Goal: Feedback & Contribution: Contribute content

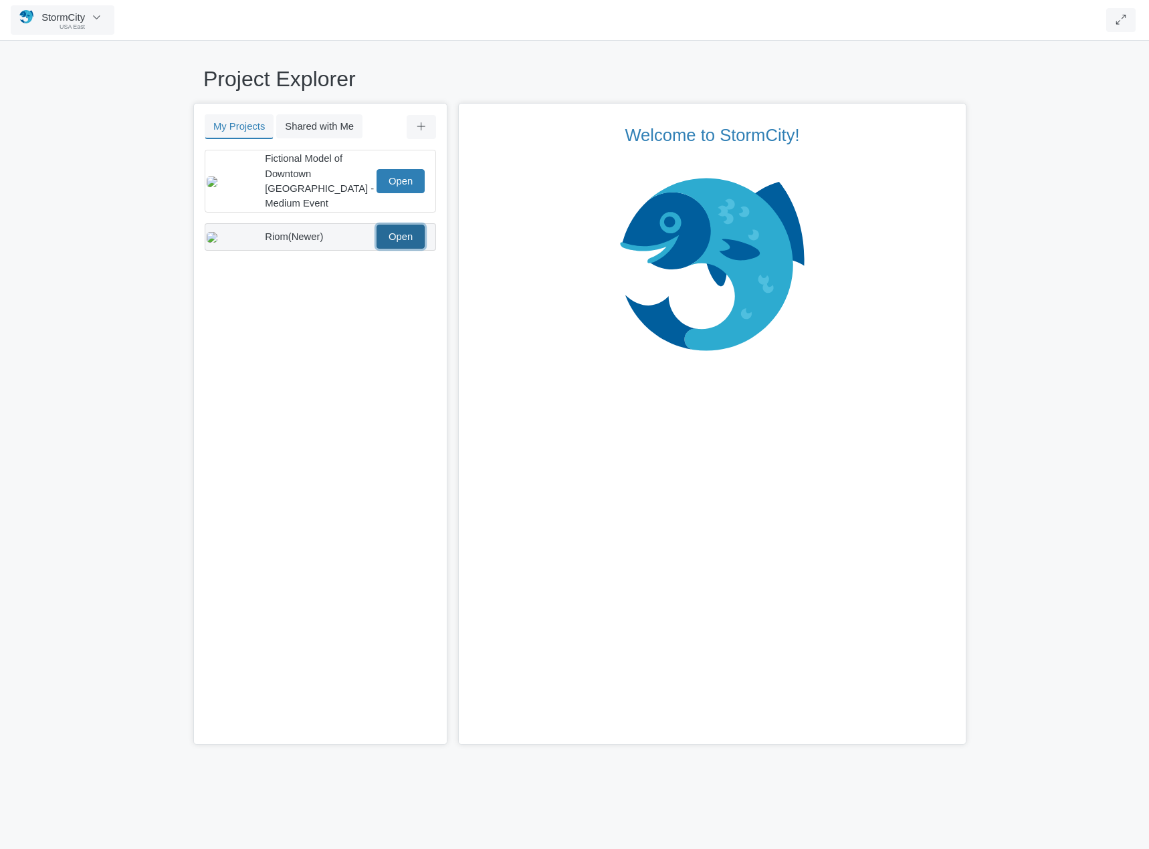
click at [398, 225] on link "Open" at bounding box center [400, 237] width 48 height 24
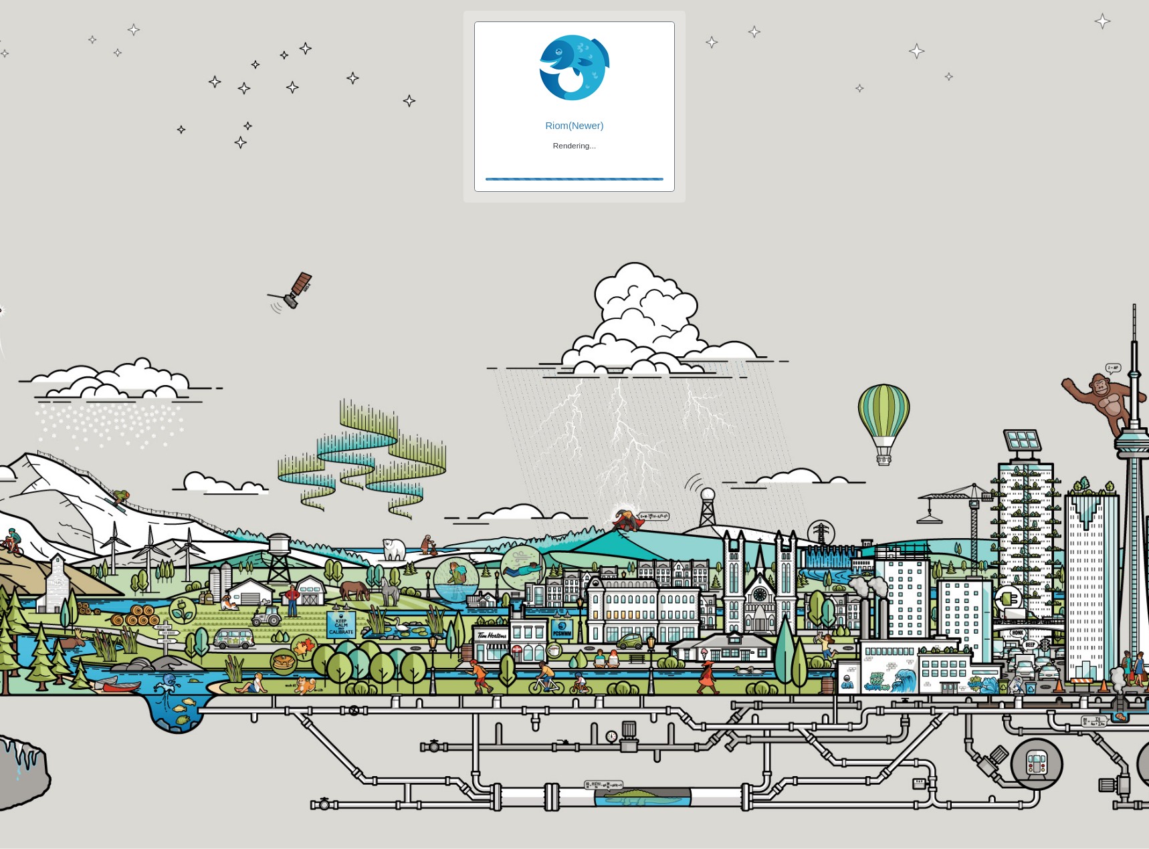
checkbox input "true"
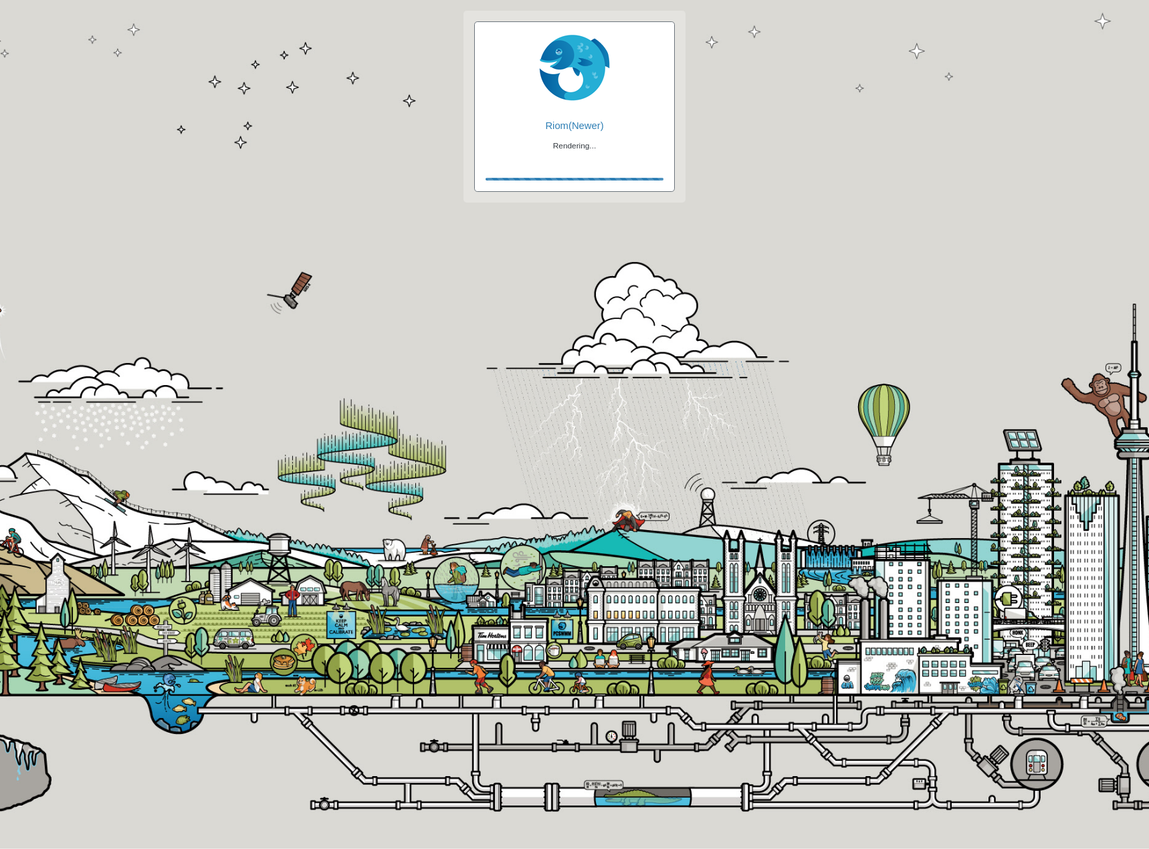
checkbox input "true"
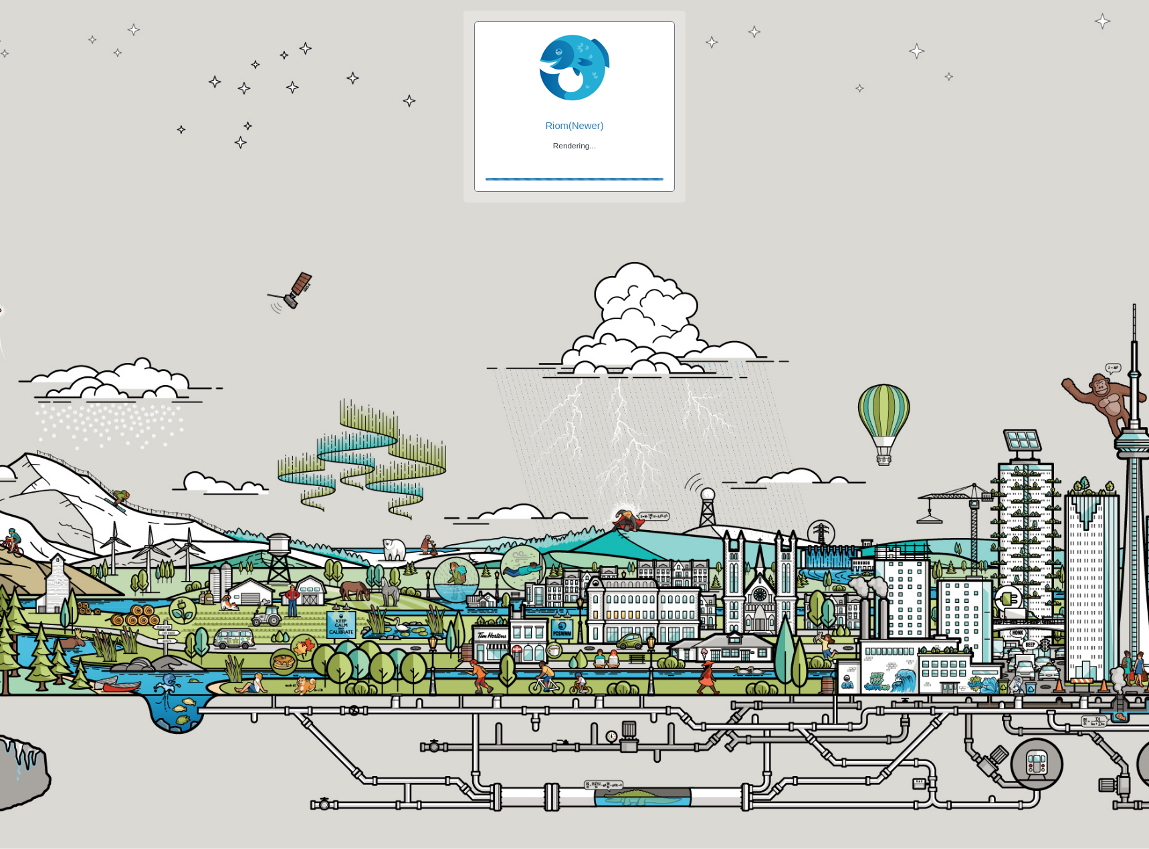
checkbox input "false"
checkbox input "true"
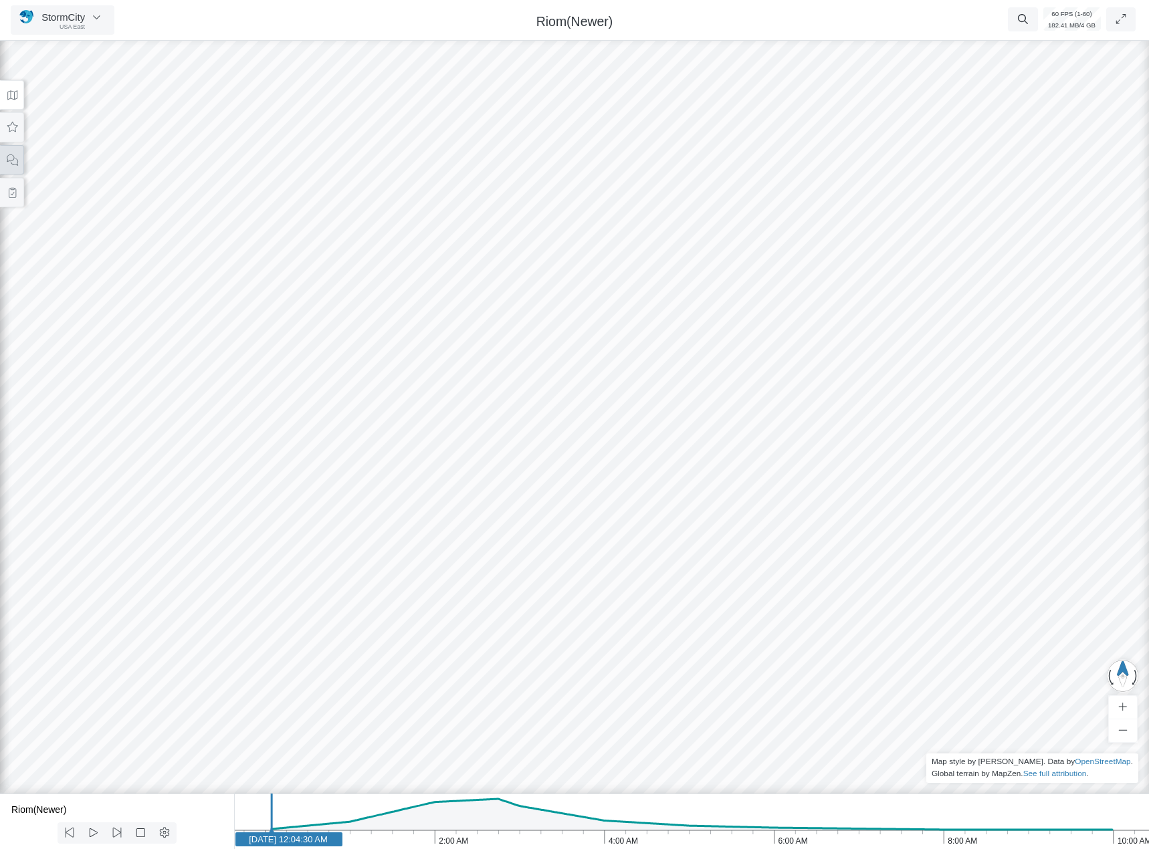
click at [17, 164] on icon at bounding box center [12, 159] width 11 height 11
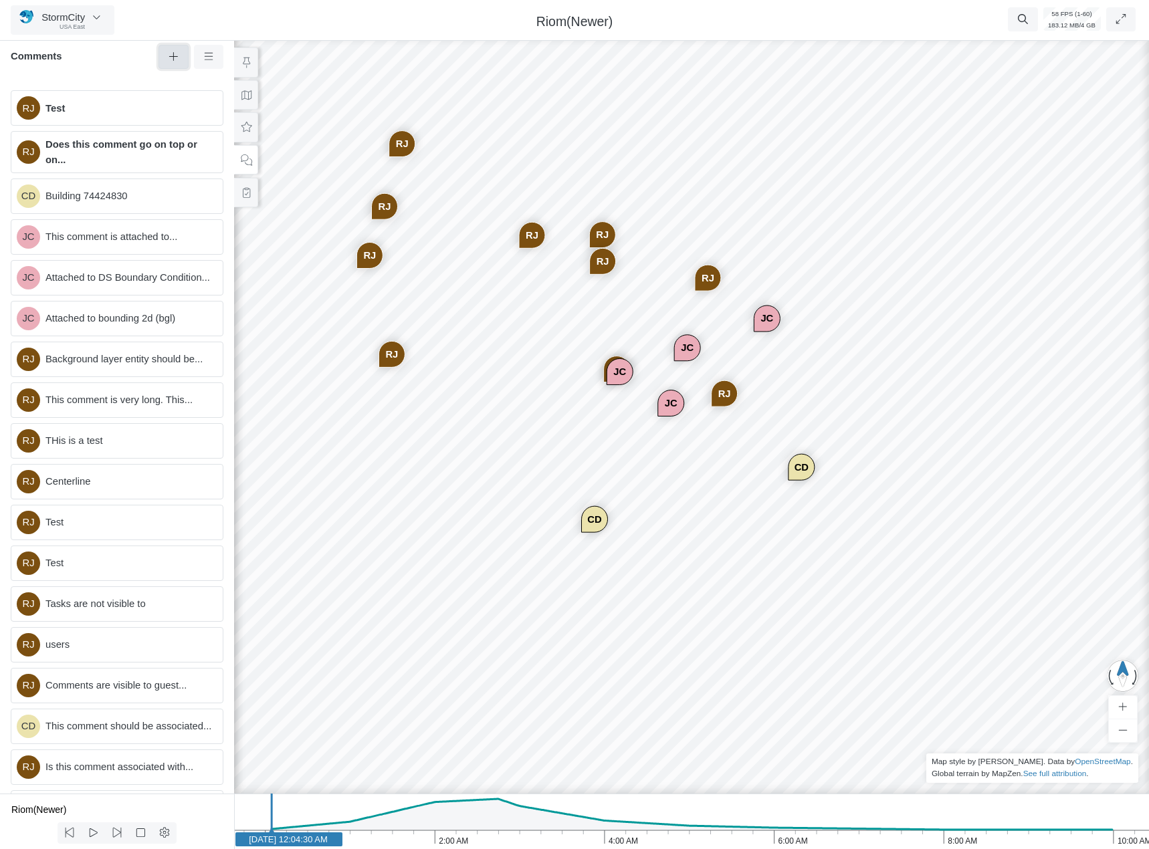
click at [179, 62] on icon at bounding box center [173, 56] width 13 height 10
click at [689, 465] on div "RJ CD JC JC JC RJ RJ RJ RJ RJ RJ RJ RJ CD RJ JC" at bounding box center [691, 441] width 1149 height 815
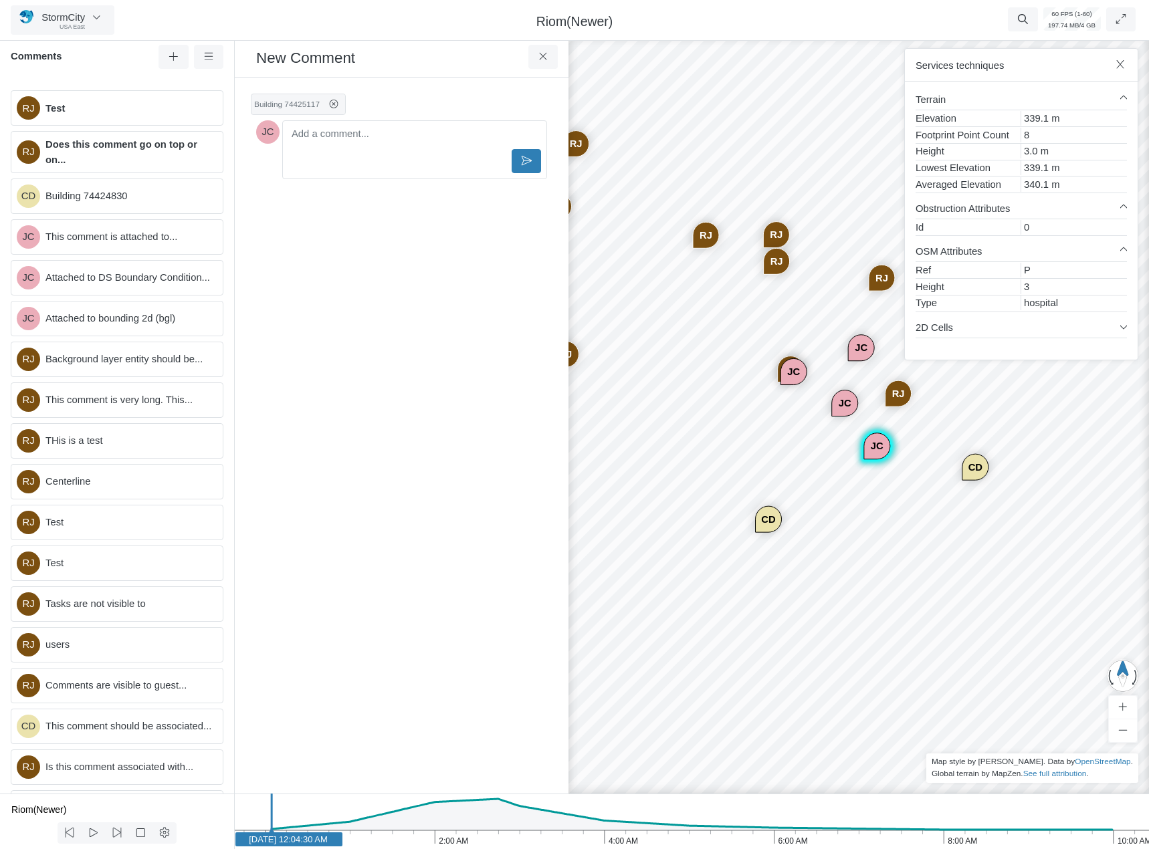
click at [368, 147] on div at bounding box center [414, 149] width 265 height 59
click at [355, 132] on p "Editor editing area: main" at bounding box center [414, 136] width 241 height 15
click at [530, 171] on button at bounding box center [526, 161] width 30 height 24
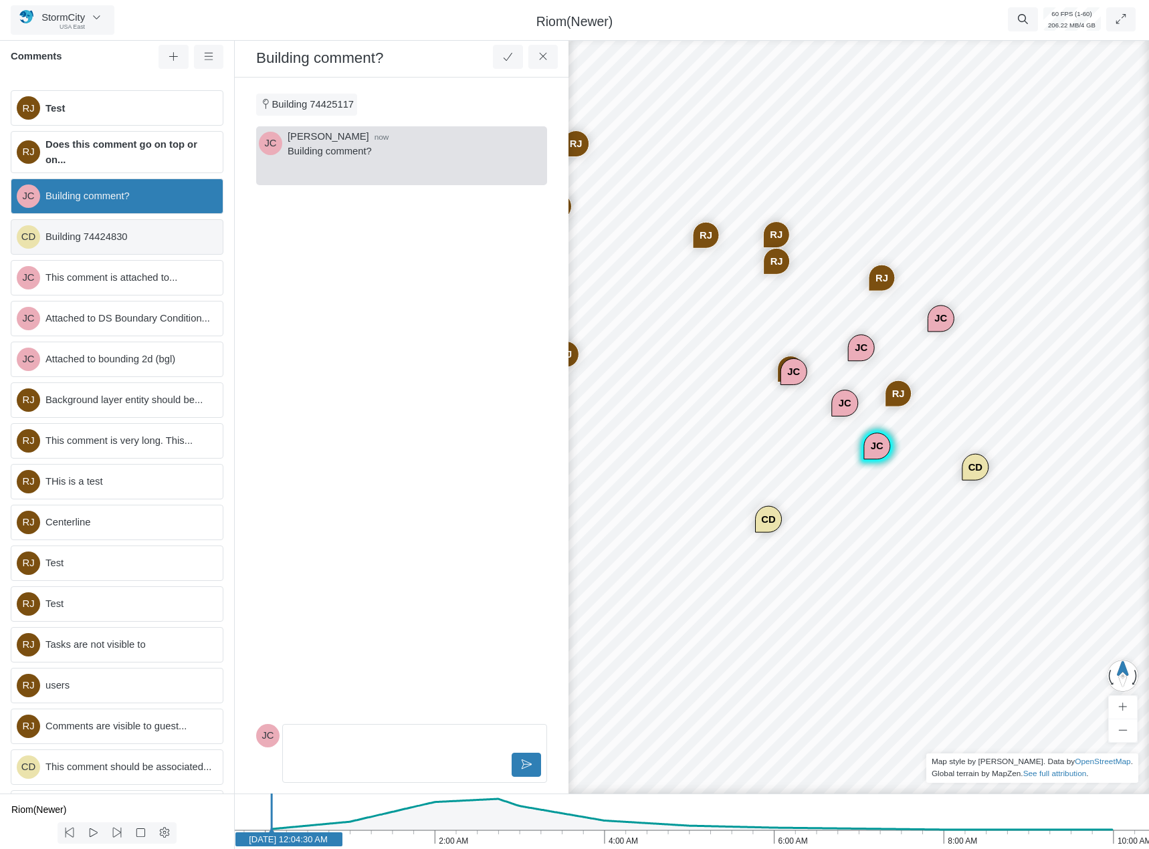
click at [101, 225] on div "CD Building 74424830" at bounding box center [117, 236] width 213 height 35
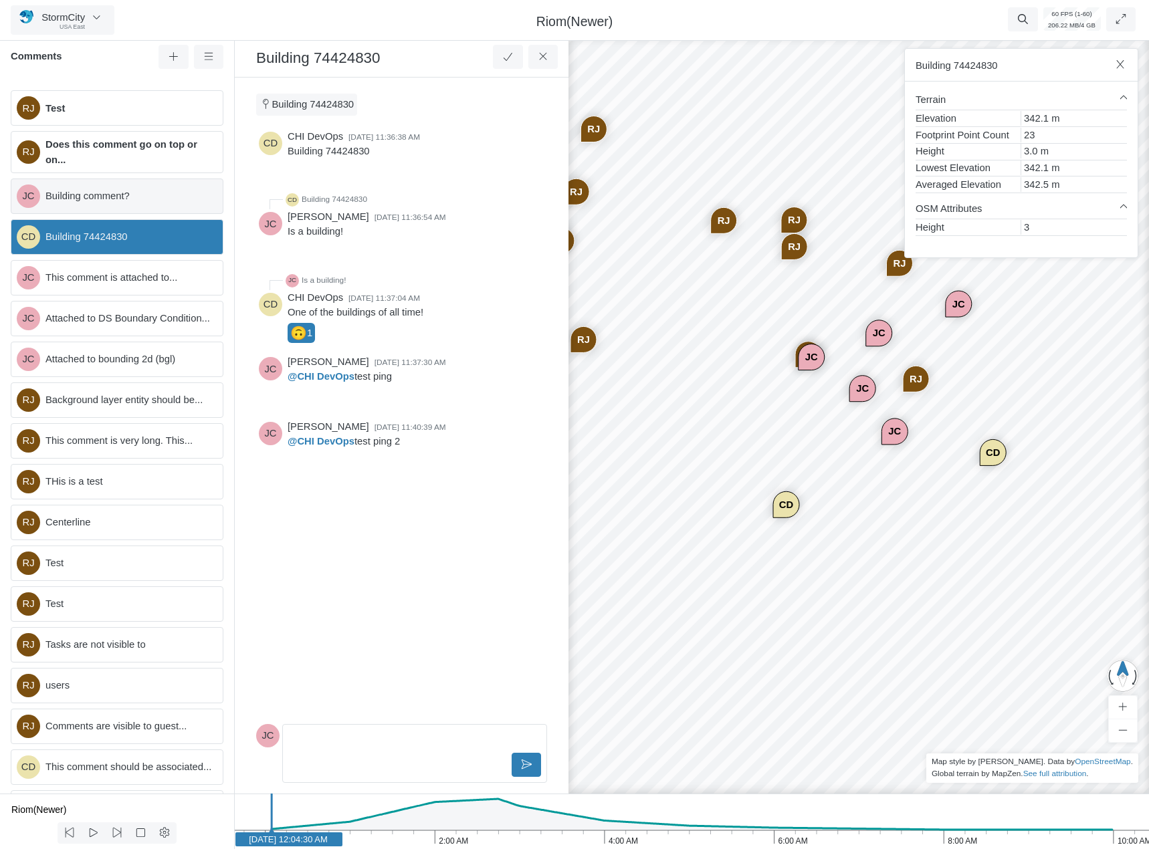
click at [104, 206] on div "JC Building comment?" at bounding box center [117, 196] width 213 height 35
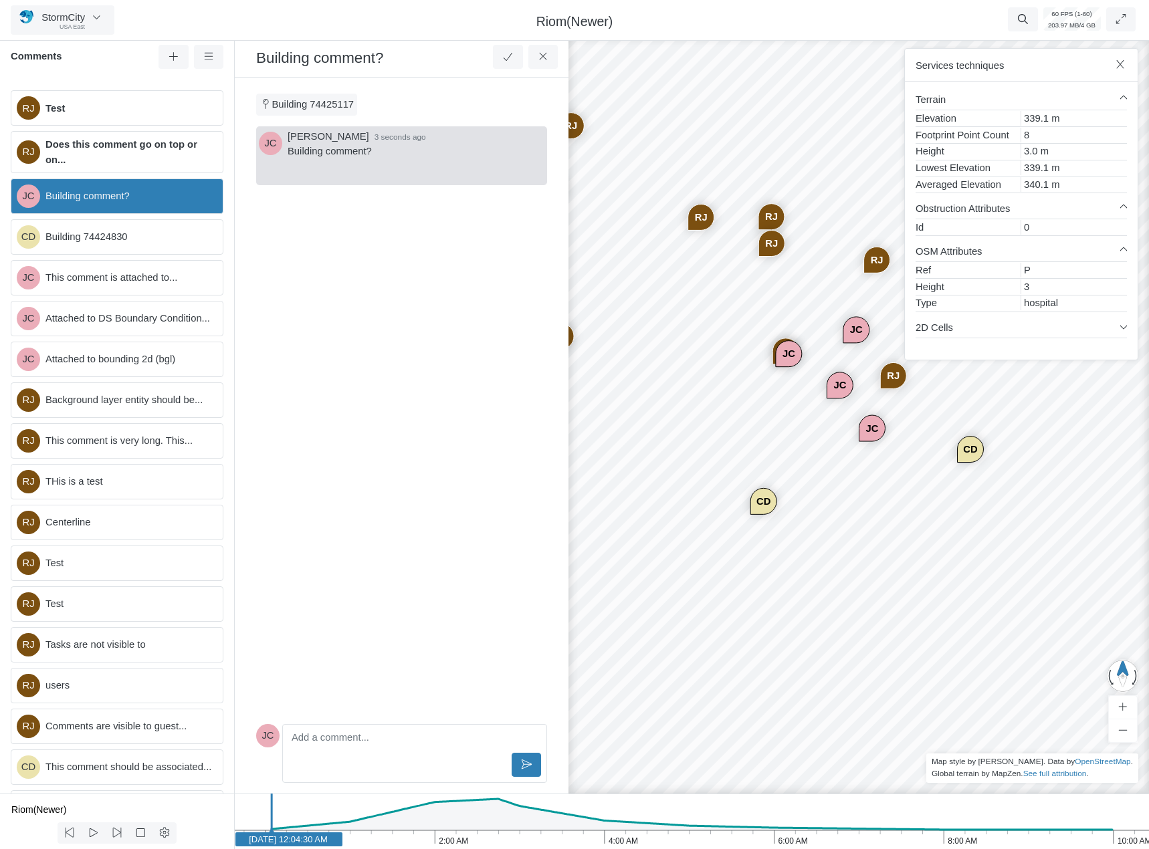
click at [1133, 58] on div "Services techniques" at bounding box center [1021, 65] width 233 height 33
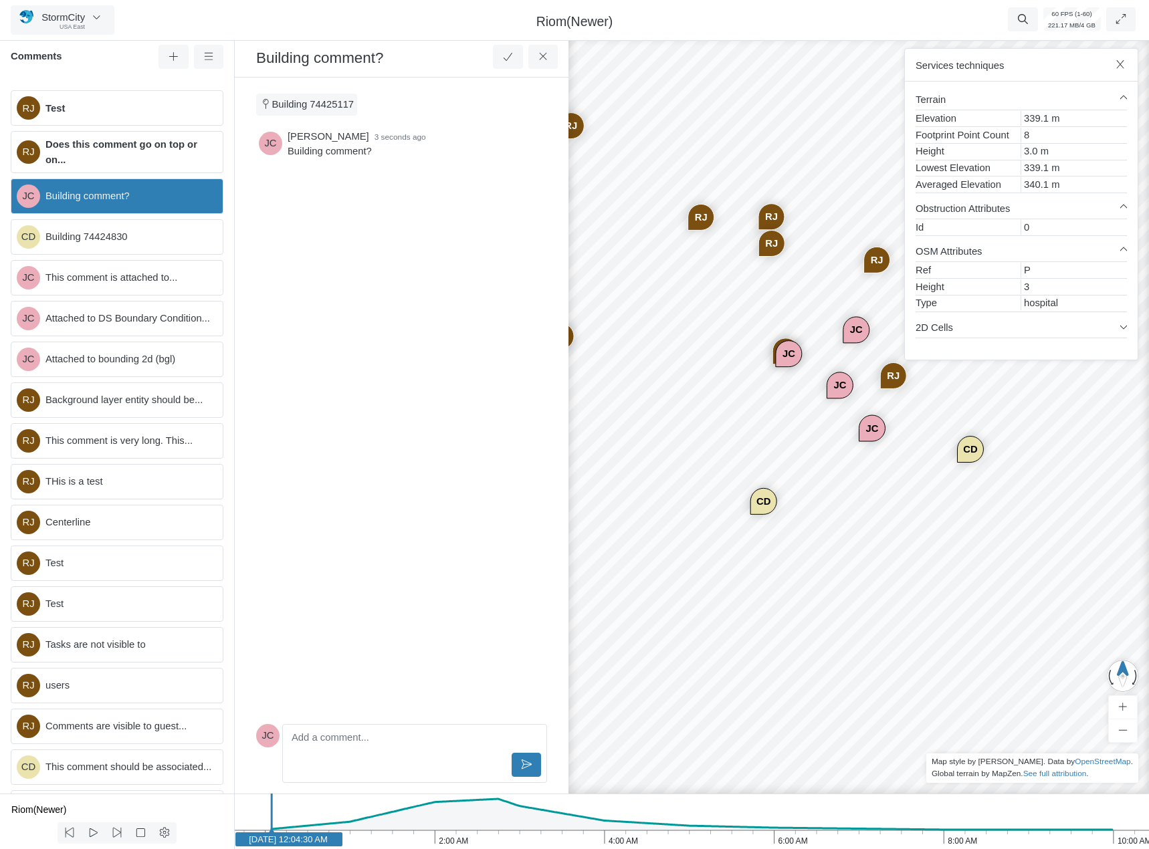
click at [1127, 62] on div "Services techniques" at bounding box center [1021, 65] width 233 height 33
click at [1118, 68] on icon "button" at bounding box center [1119, 64] width 7 height 9
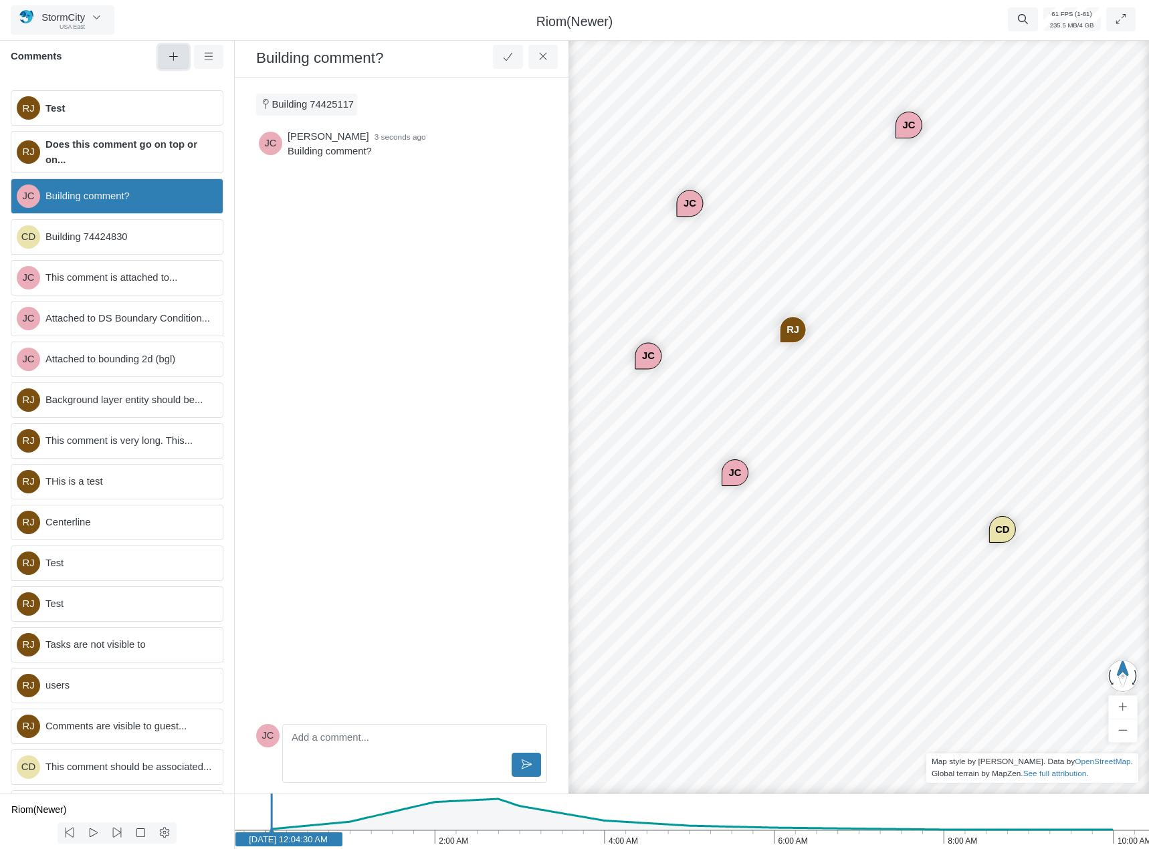
click at [179, 57] on icon at bounding box center [173, 56] width 13 height 10
click at [743, 429] on div "RJ CD JC JC JC RJ RJ RJ RJ RJ RJ RJ RJ CD RJ JC JC" at bounding box center [858, 441] width 1149 height 815
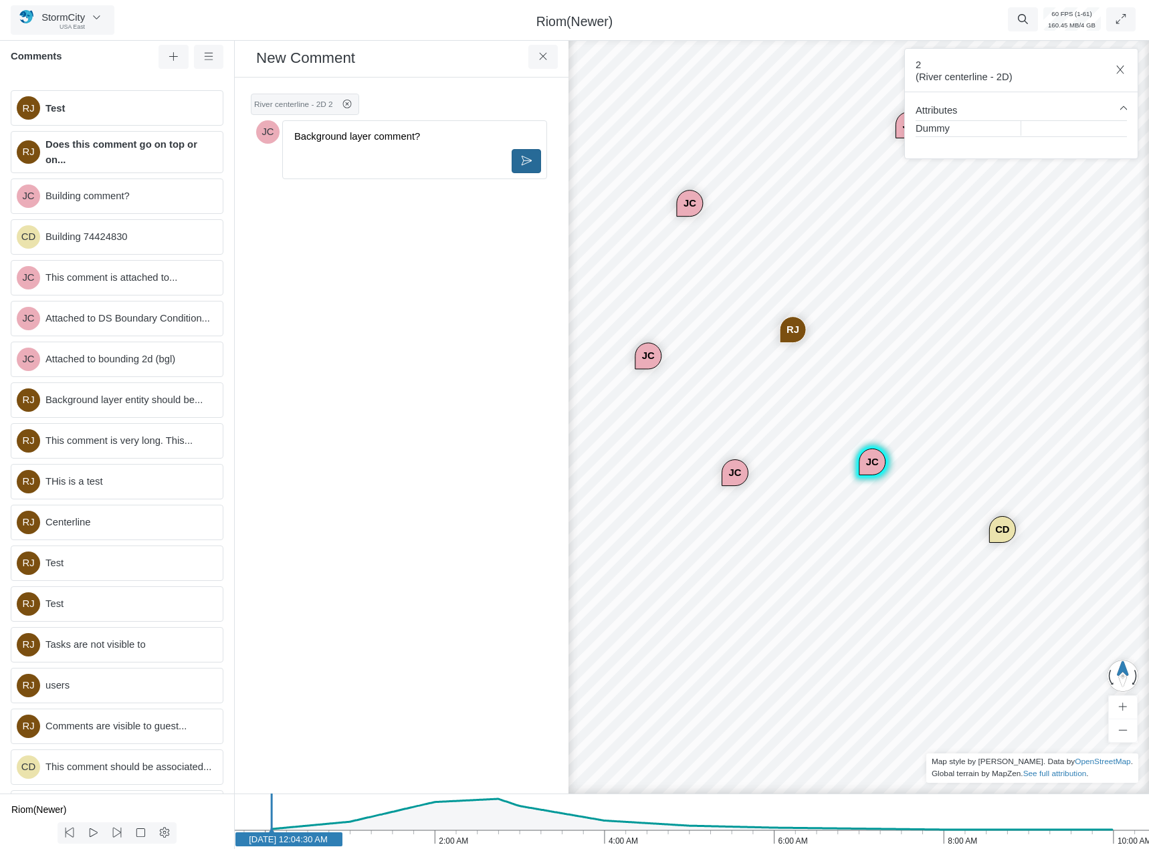
click at [536, 163] on button at bounding box center [526, 161] width 30 height 24
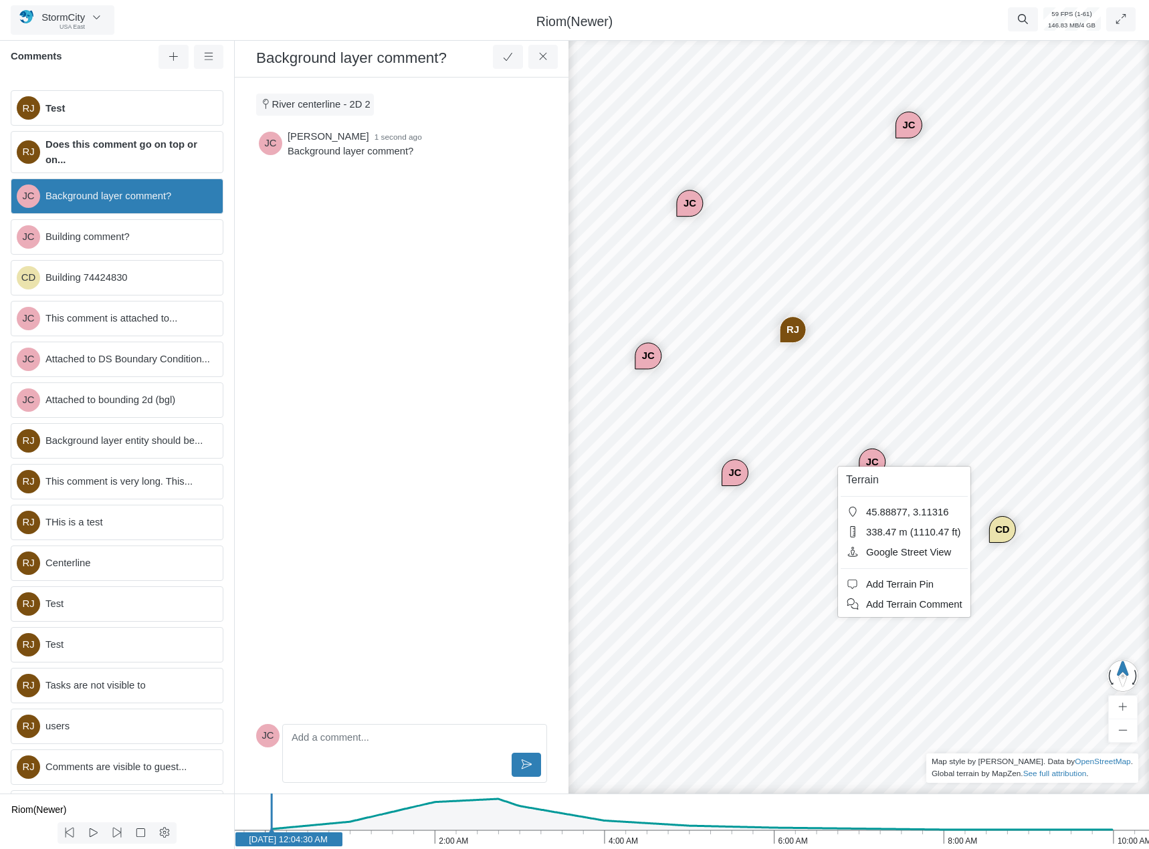
click at [822, 461] on div "RJ CD JC JC JC RJ RJ RJ RJ RJ RJ RJ RJ CD RJ JC JC JC" at bounding box center [858, 441] width 1149 height 815
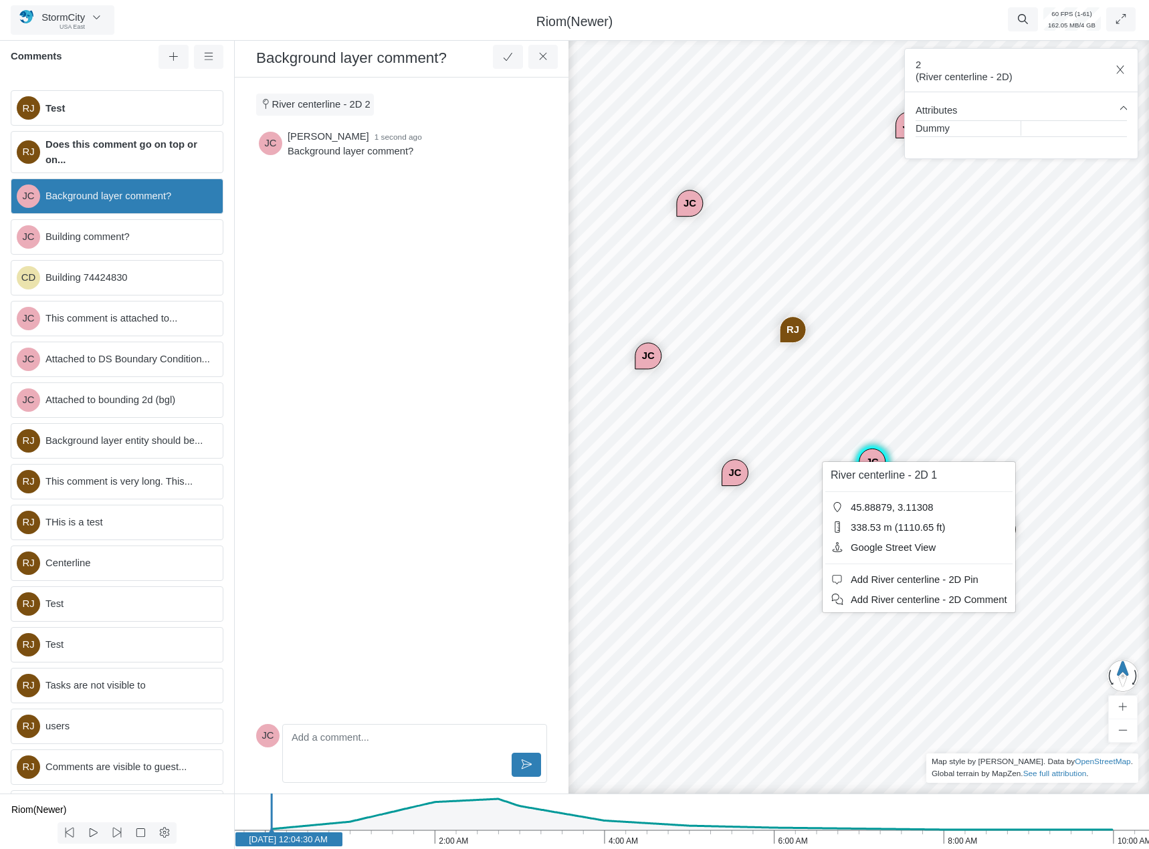
drag, startPoint x: 962, startPoint y: 603, endPoint x: 497, endPoint y: 652, distance: 467.9
click at [962, 602] on span "Add River centerline - 2D Comment" at bounding box center [928, 599] width 156 height 11
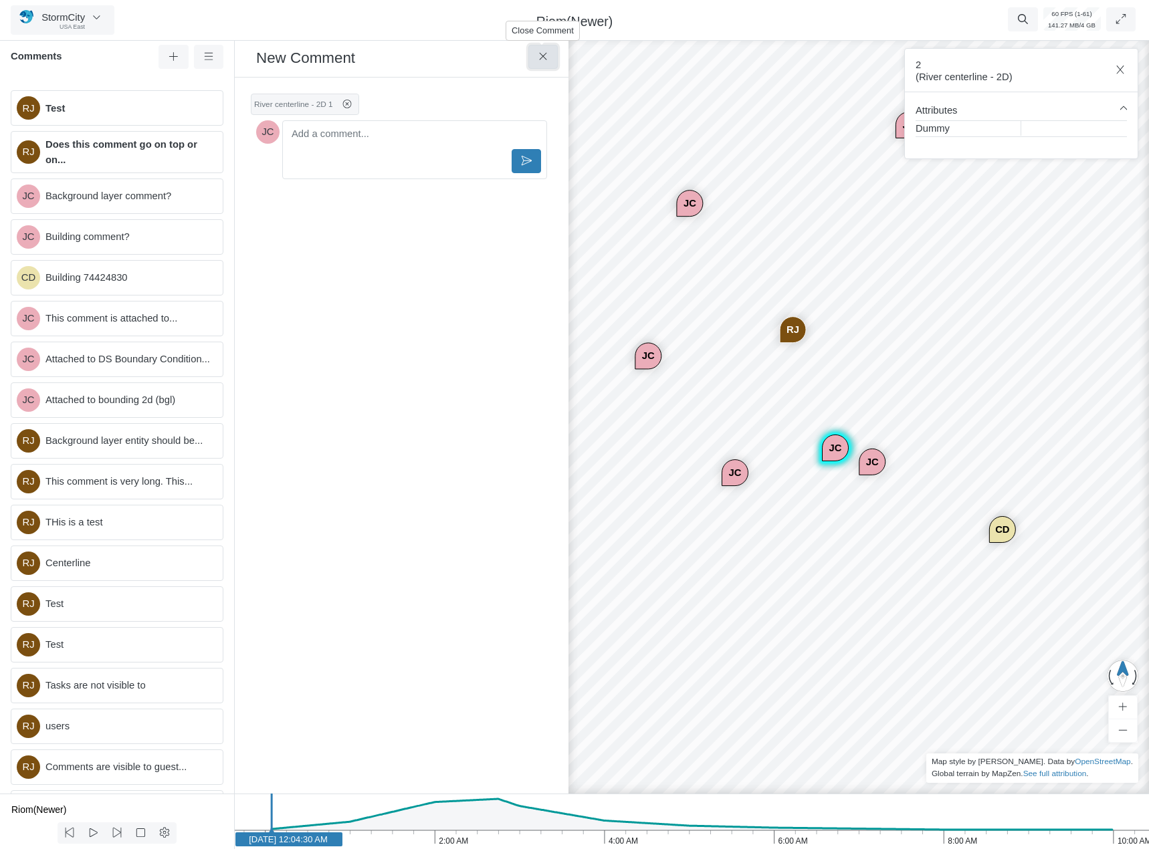
click at [543, 57] on icon at bounding box center [543, 56] width 13 height 10
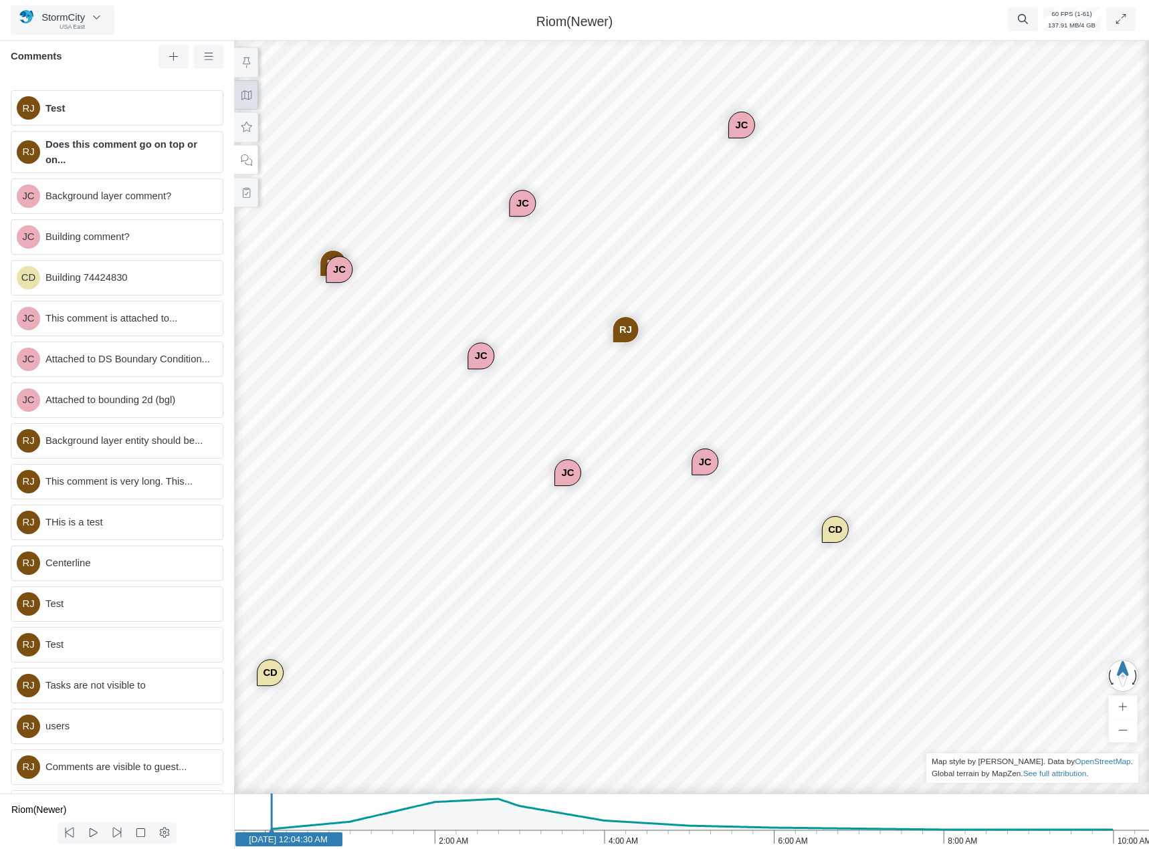
click at [242, 90] on icon at bounding box center [246, 95] width 13 height 10
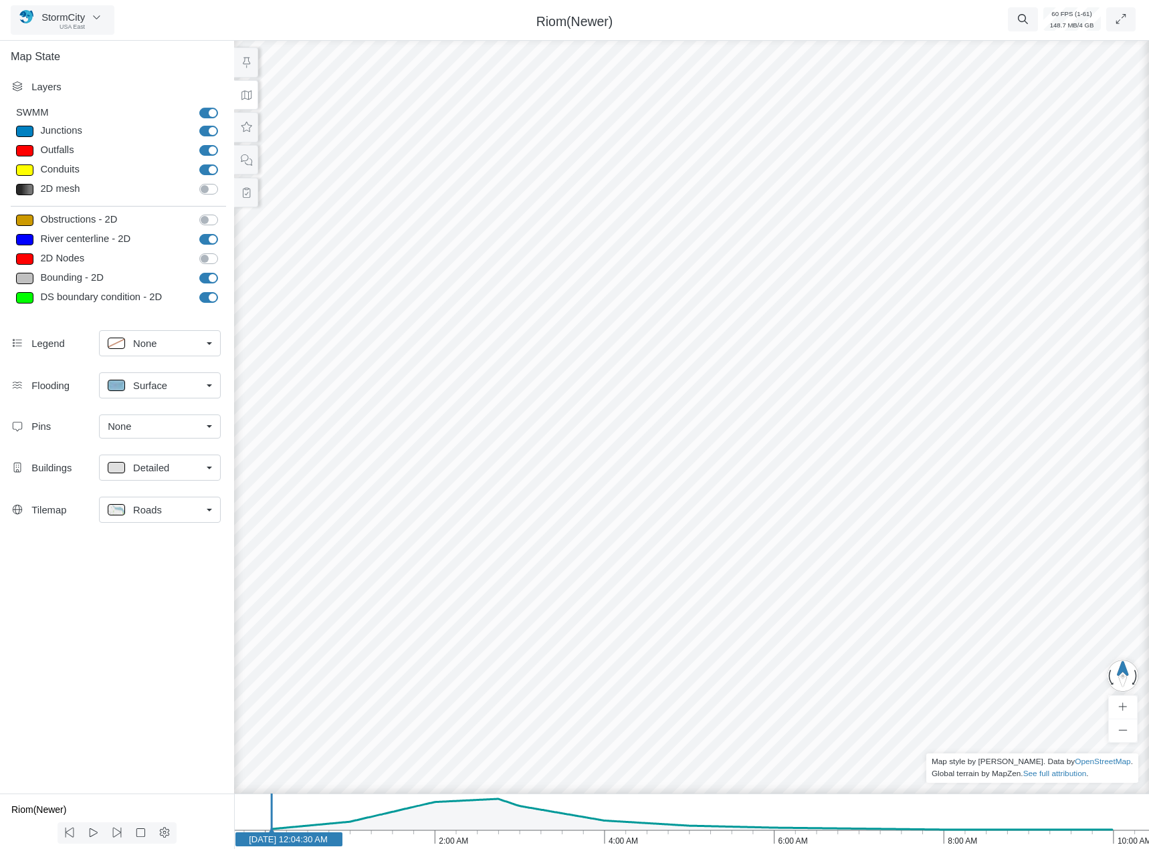
click at [206, 437] on link "None" at bounding box center [160, 427] width 122 height 24
click at [164, 507] on span "Manage Pins..." at bounding box center [141, 506] width 66 height 15
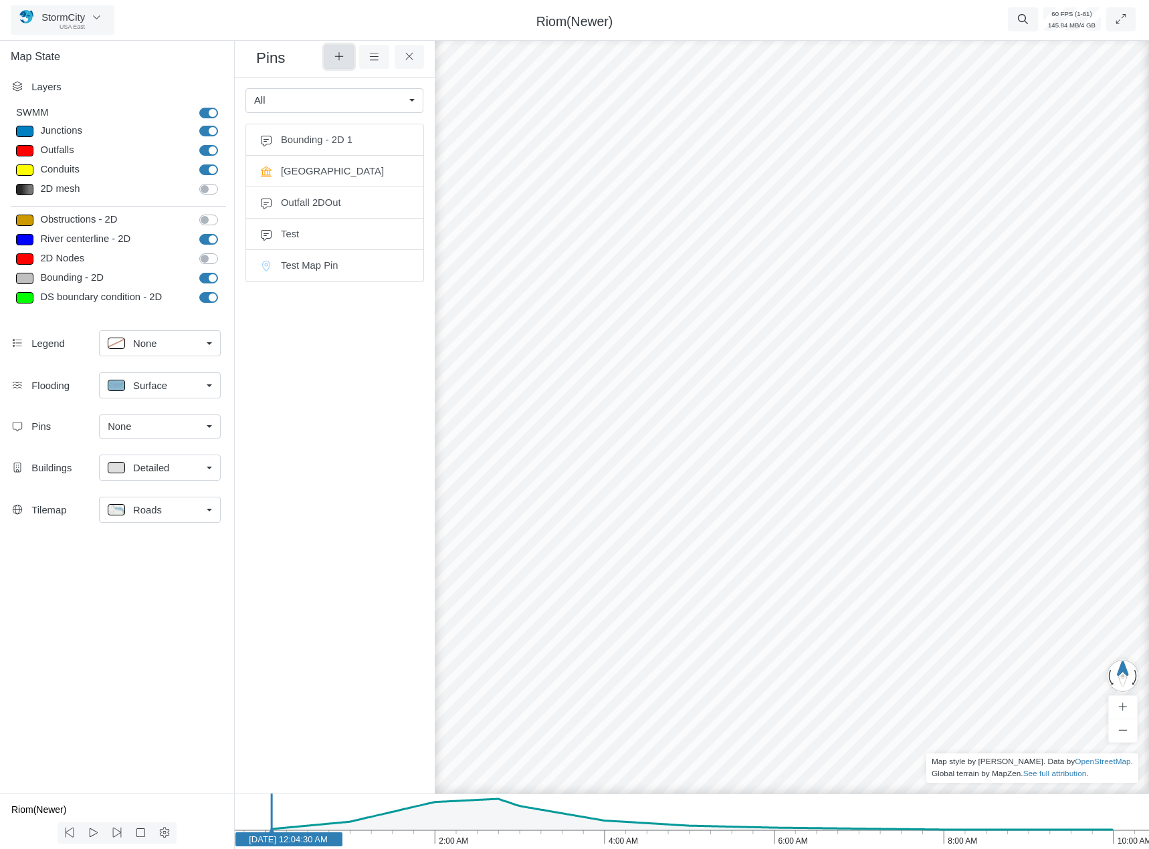
click at [341, 52] on icon at bounding box center [339, 56] width 13 height 10
click at [776, 441] on div "RJ CD JC JC JC RJ RJ RJ RJ RJ RJ RJ RJ CD RJ JC JC JC" at bounding box center [858, 441] width 1149 height 815
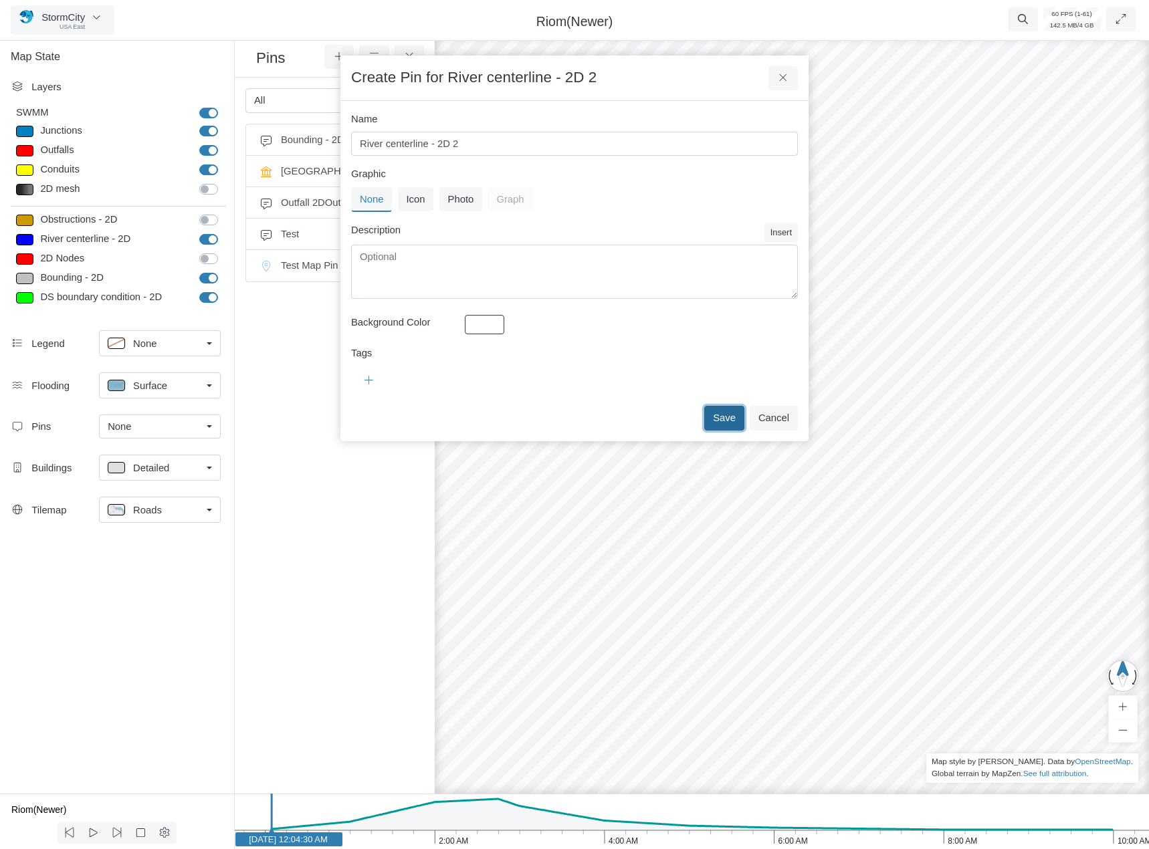
click at [722, 414] on button "Save" at bounding box center [724, 418] width 40 height 24
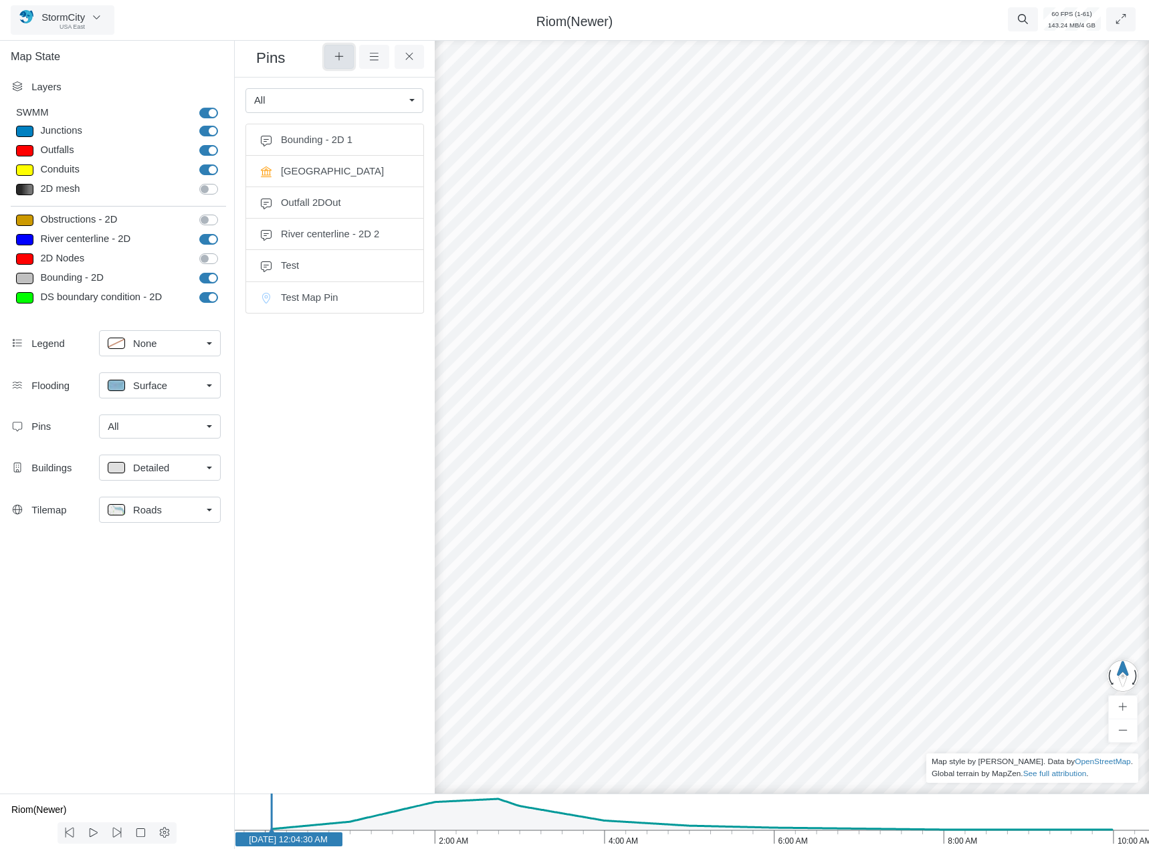
click at [339, 54] on icon at bounding box center [338, 56] width 9 height 9
click at [337, 54] on icon at bounding box center [339, 56] width 13 height 10
click at [596, 514] on div "RJ CD JC JC JC RJ RJ RJ RJ RJ RJ RJ RJ CD RJ JC JC JC" at bounding box center [858, 441] width 1149 height 815
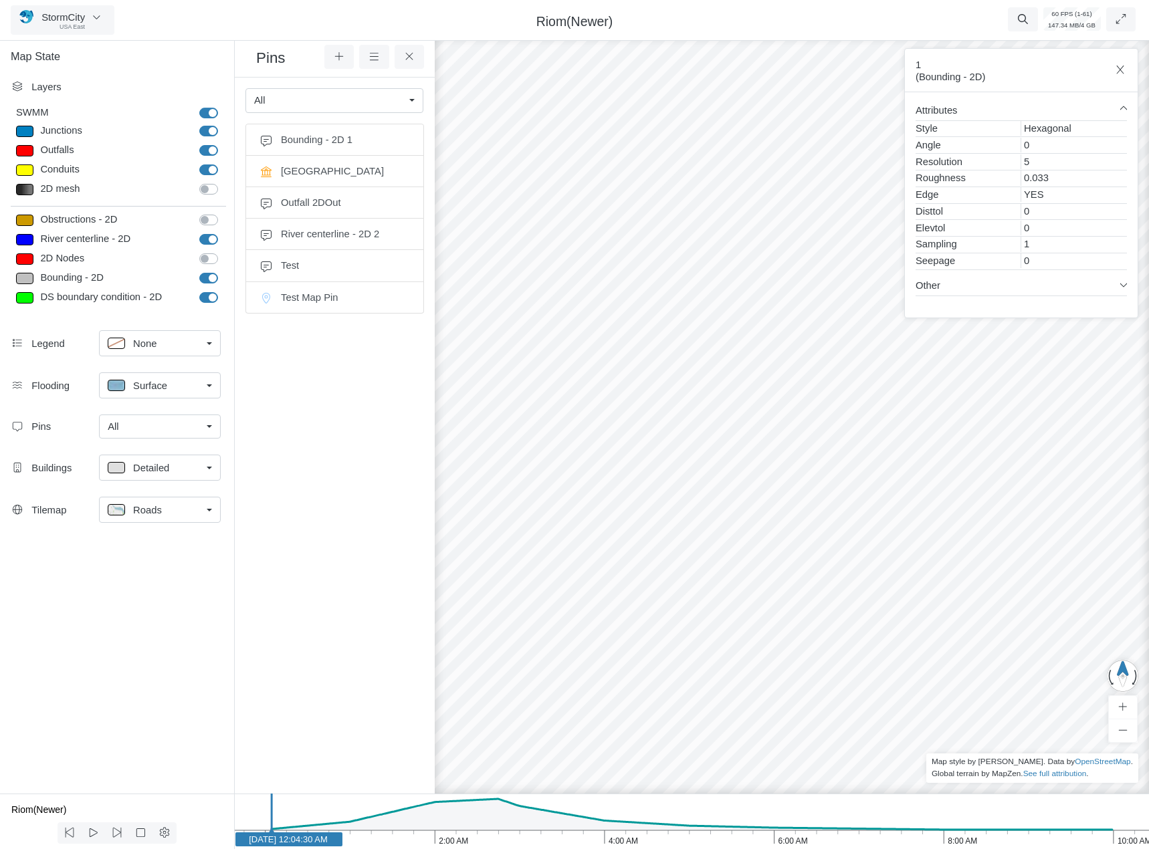
click at [461, 539] on div "RJ CD JC JC JC RJ RJ RJ RJ RJ RJ RJ RJ CD RJ JC JC JC" at bounding box center [858, 441] width 1149 height 815
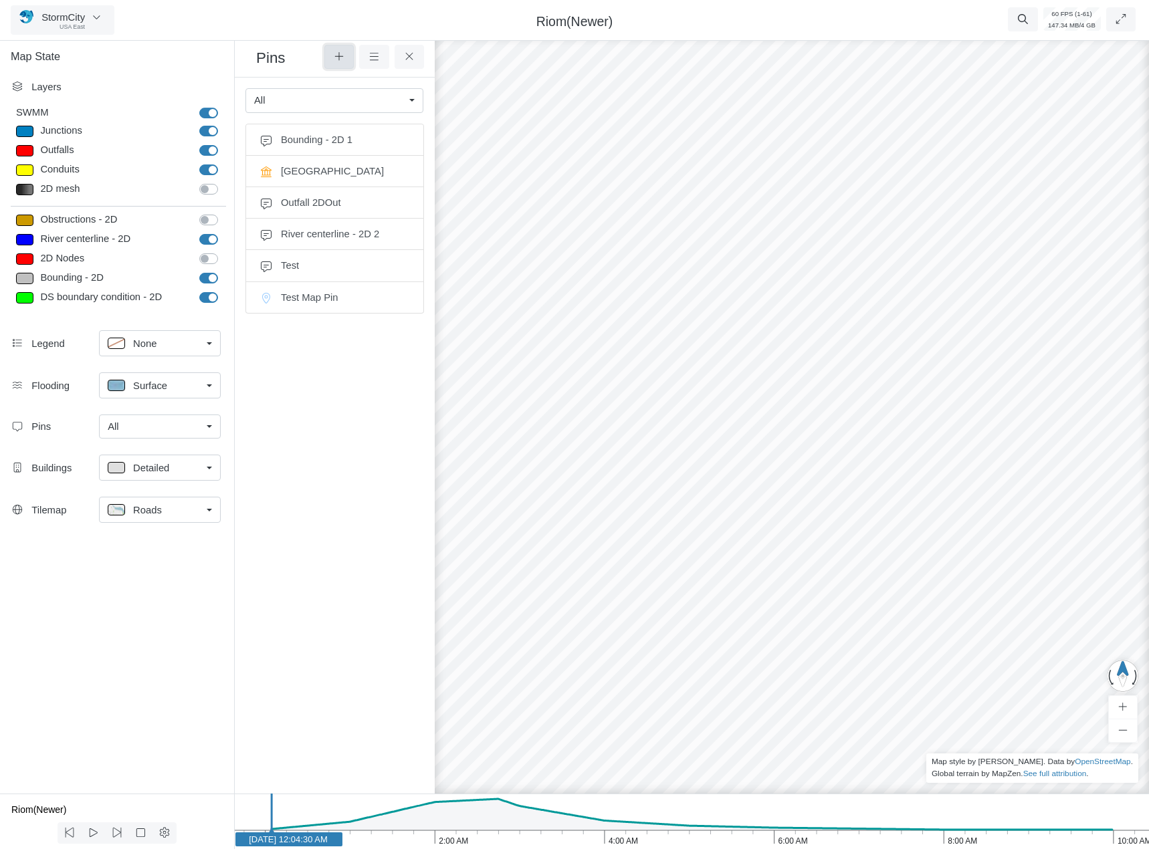
click at [341, 66] on button at bounding box center [339, 57] width 30 height 24
click at [685, 253] on div "RJ CD JC JC JC RJ RJ RJ RJ RJ RJ RJ RJ CD RJ JC JC JC" at bounding box center [858, 441] width 1149 height 815
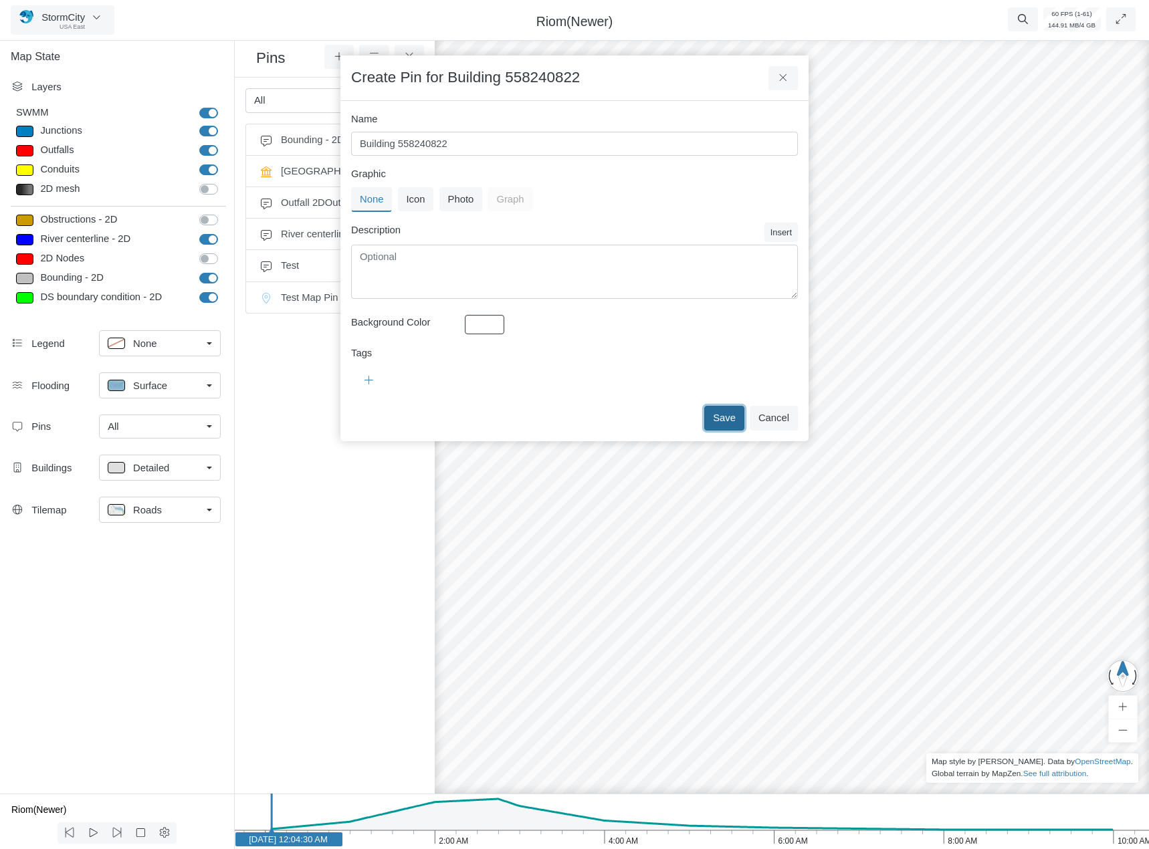
click at [715, 413] on button "Save" at bounding box center [724, 418] width 40 height 24
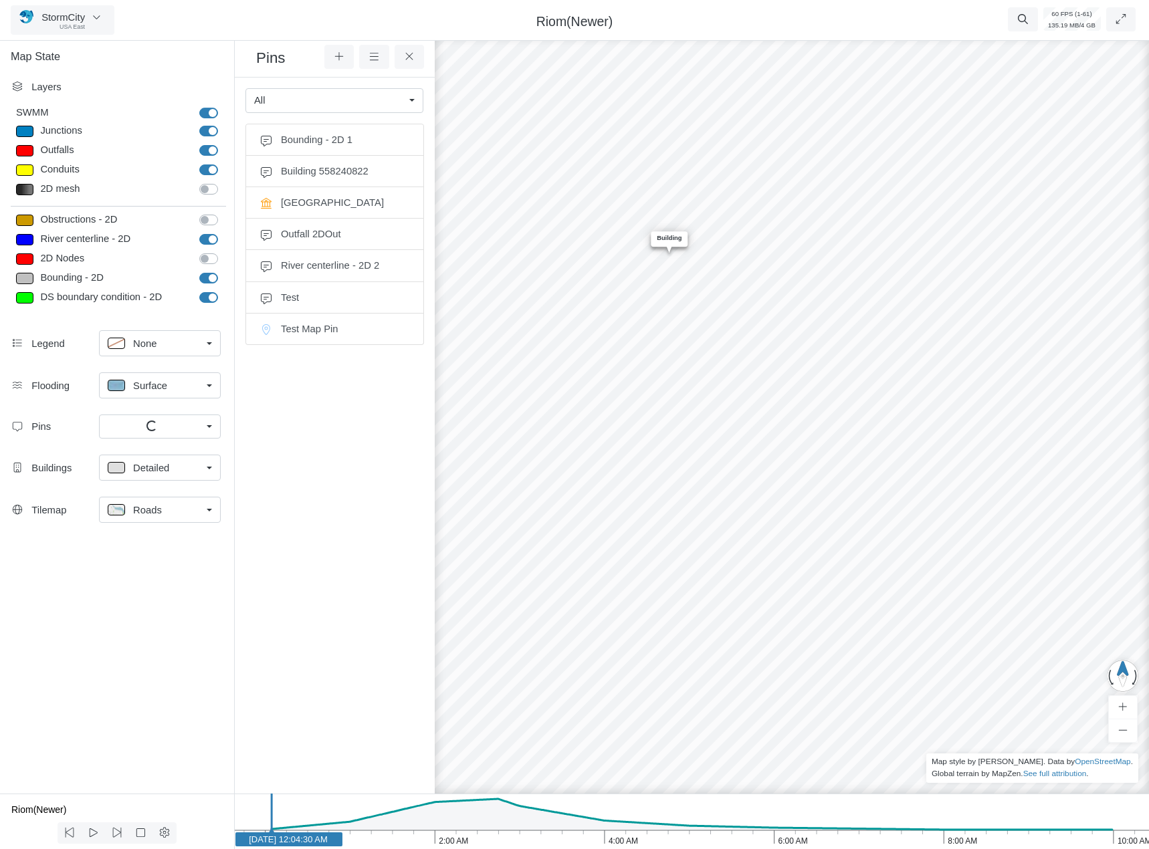
click at [667, 383] on div "RJ CD JC JC JC RJ RJ RJ RJ RJ RJ RJ RJ CD RJ JC JC JC Entity or function does n…" at bounding box center [858, 441] width 1149 height 815
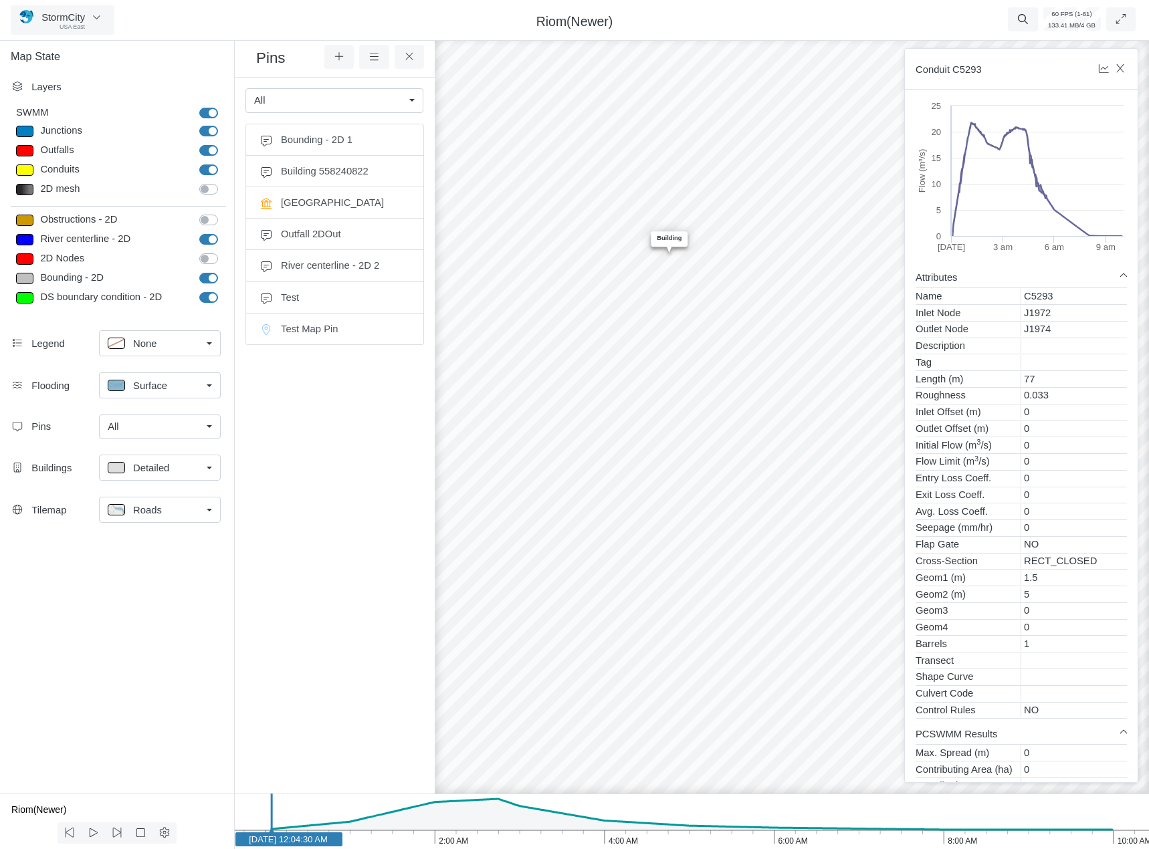
click at [515, 465] on div "RJ CD JC JC JC RJ RJ RJ RJ RJ RJ RJ RJ CD RJ JC JC JC Entity or function does n…" at bounding box center [858, 441] width 1149 height 815
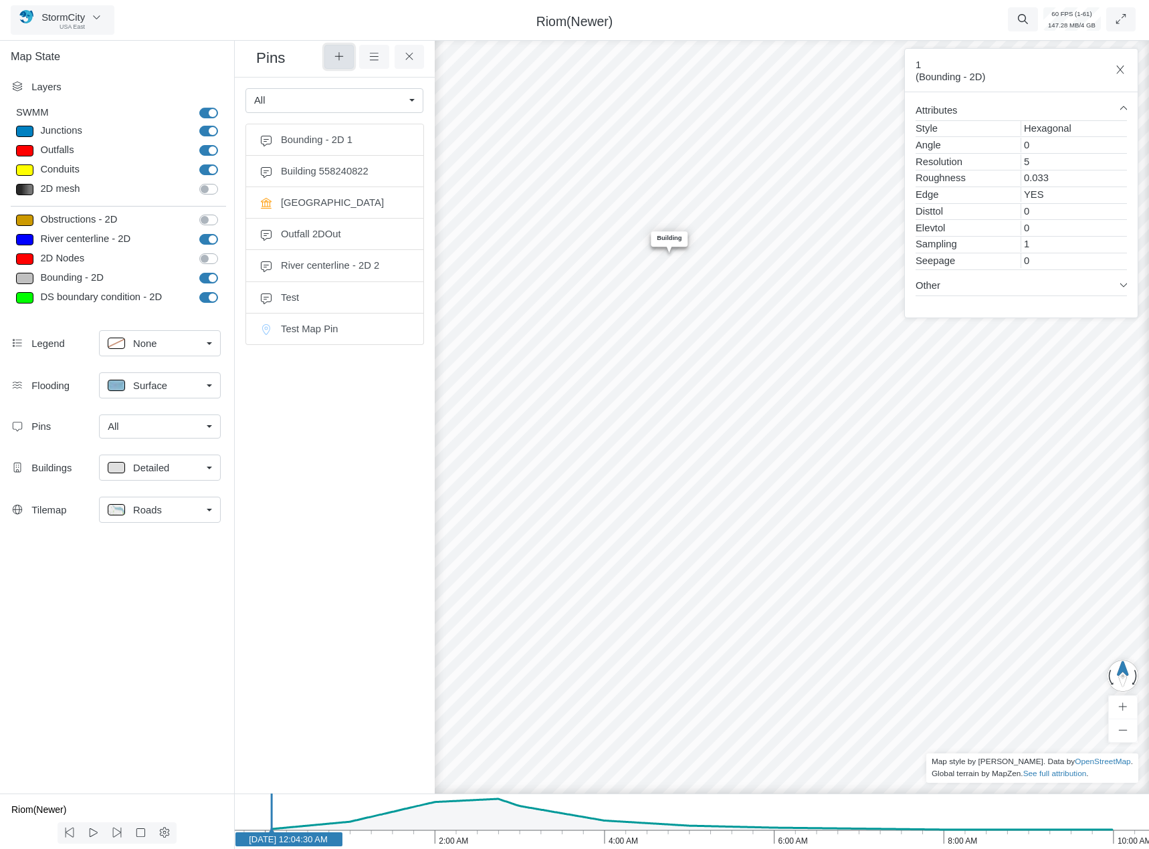
click at [330, 64] on button at bounding box center [339, 57] width 30 height 24
click at [493, 555] on div "RJ CD JC JC JC RJ RJ RJ RJ RJ RJ RJ RJ CD RJ JC JC JC Entity or function does n…" at bounding box center [858, 441] width 1149 height 815
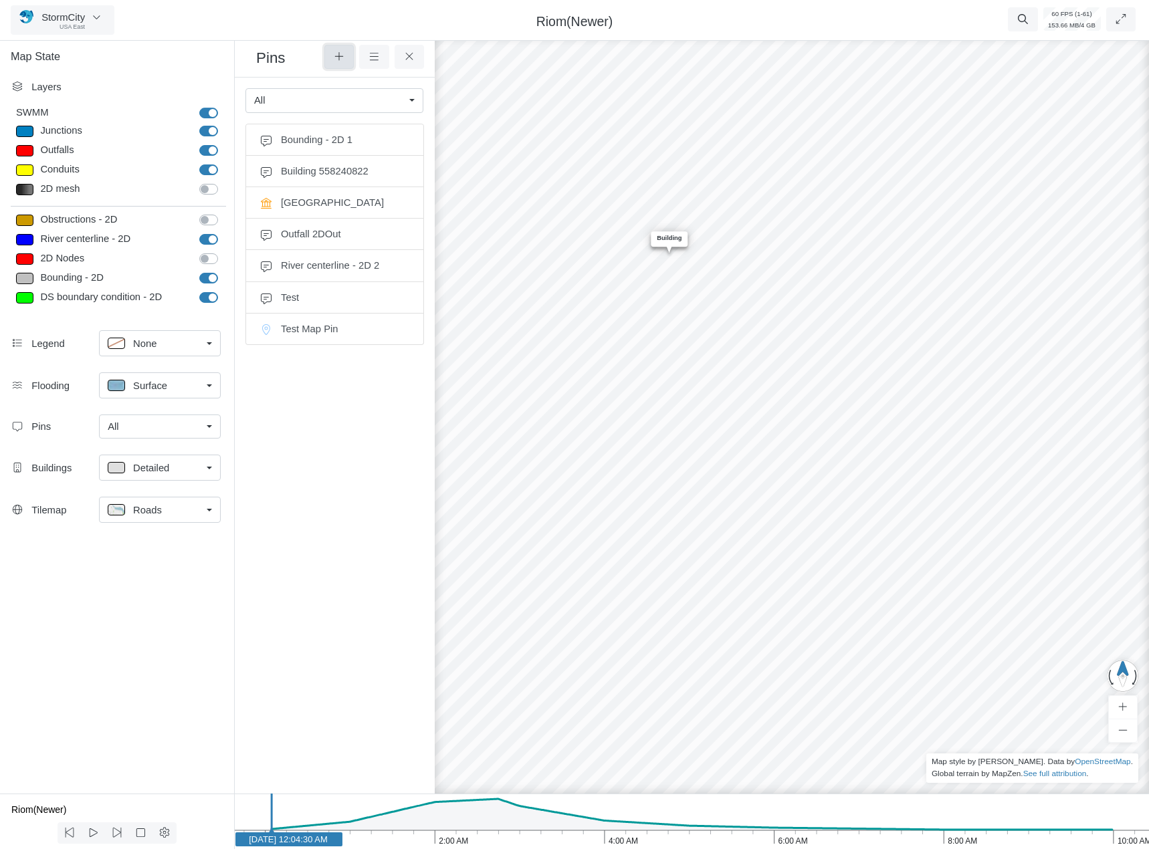
click at [333, 51] on button at bounding box center [339, 57] width 30 height 24
click at [410, 57] on icon at bounding box center [409, 56] width 13 height 10
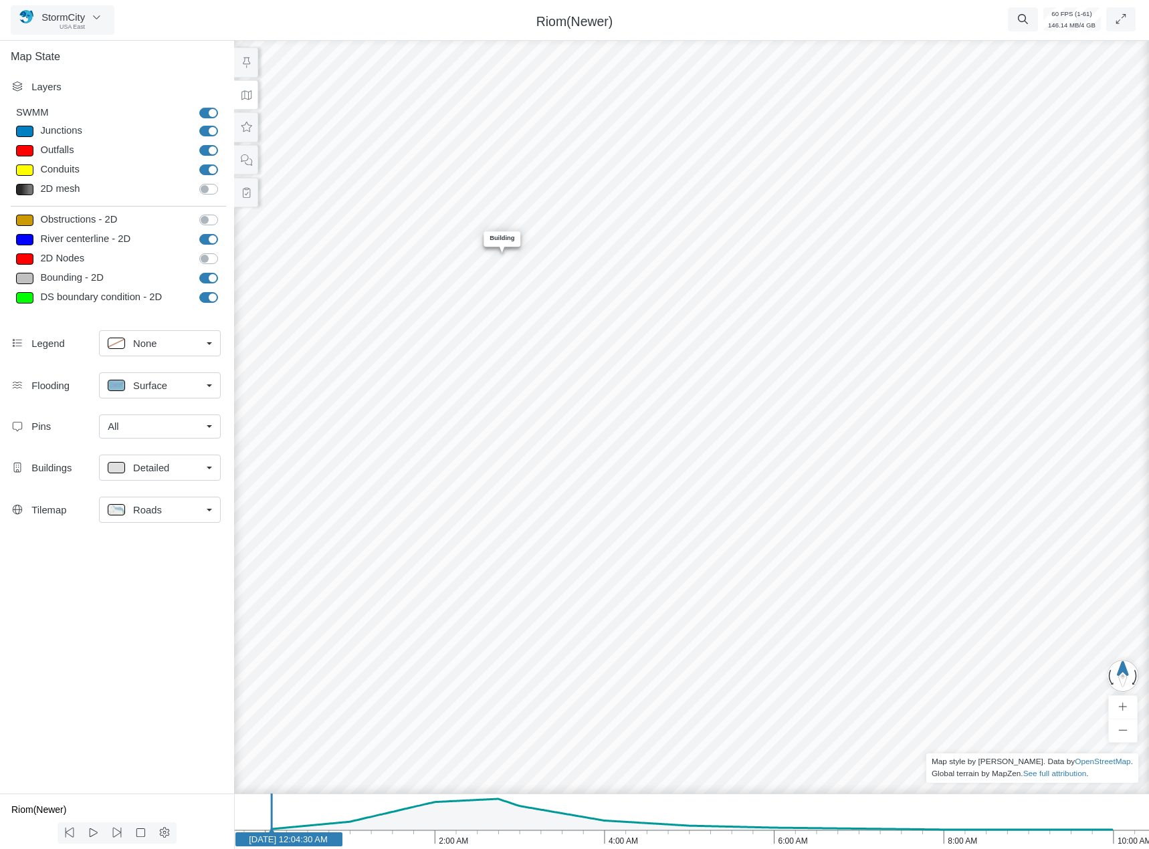
click at [566, 427] on div "RJ CD JC JC JC RJ RJ RJ RJ RJ RJ RJ RJ CD RJ JC JC JC Entity or function does n…" at bounding box center [691, 441] width 1149 height 815
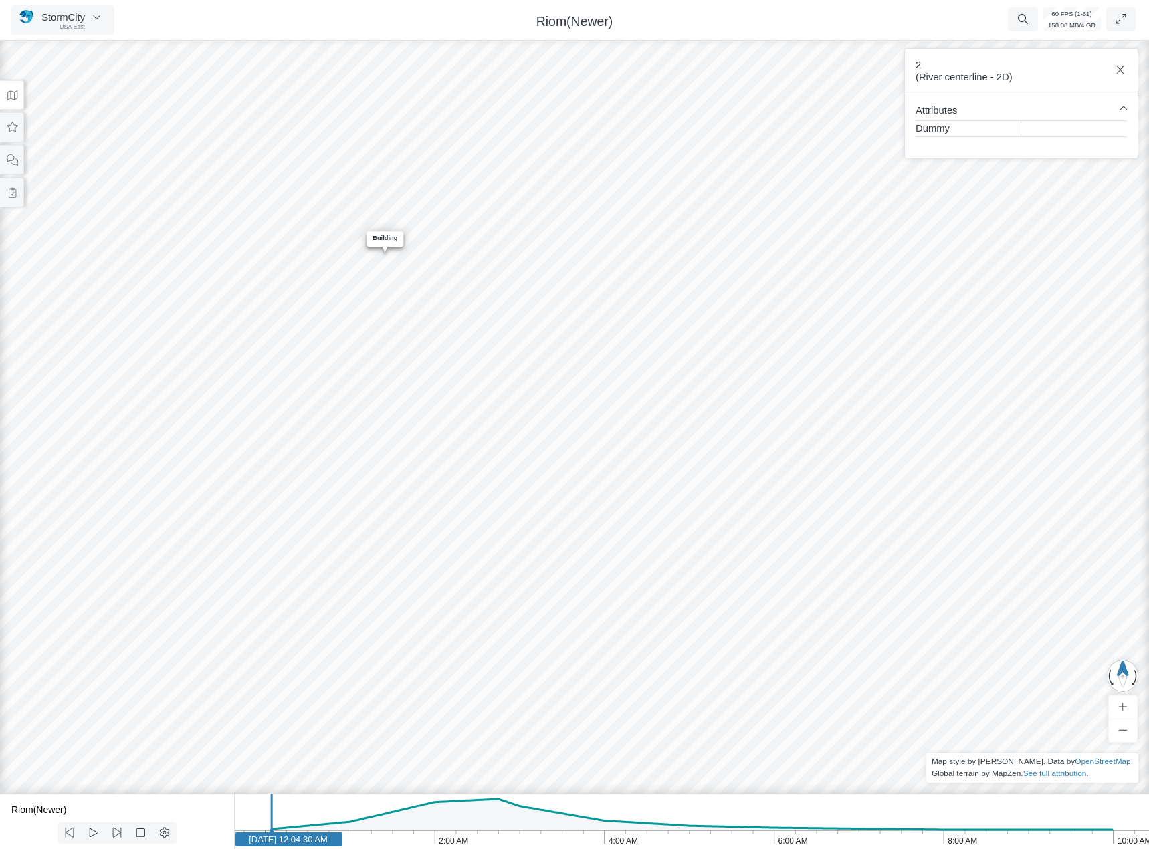
click at [18, 168] on button at bounding box center [12, 160] width 24 height 30
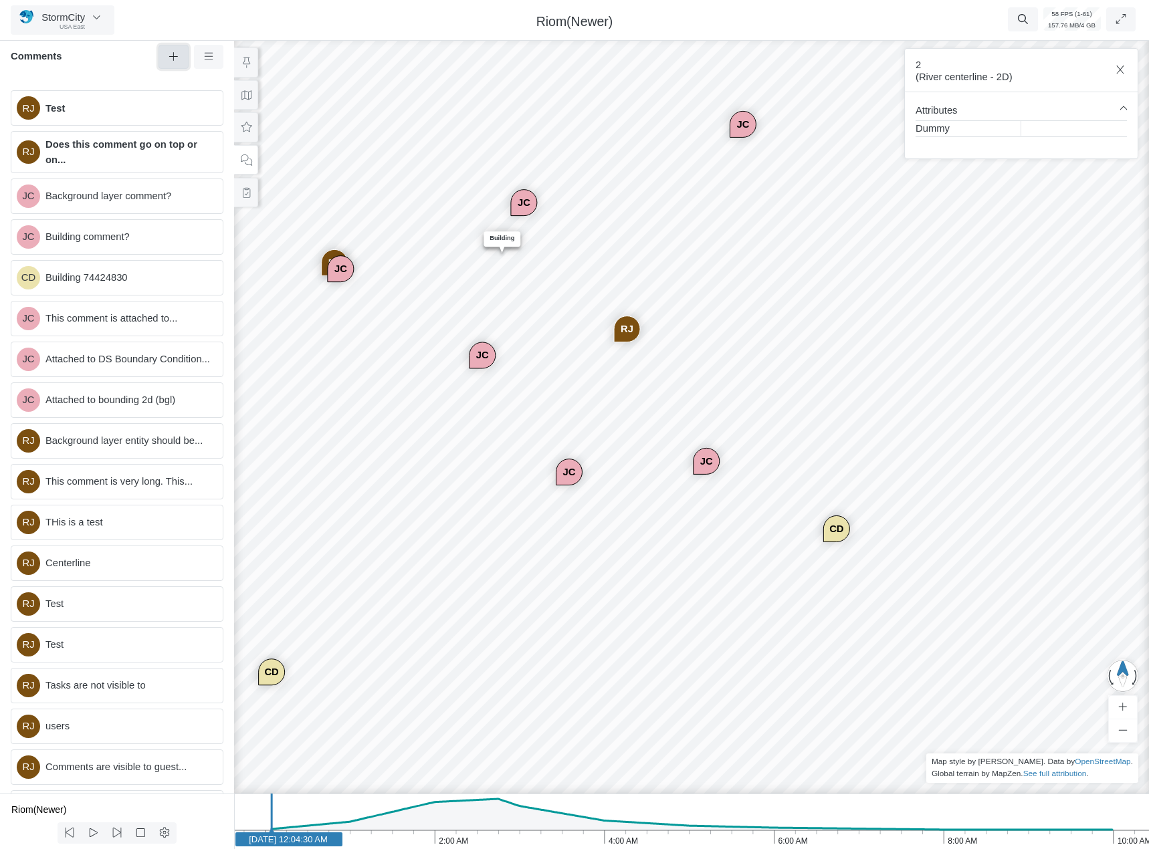
click at [162, 57] on button at bounding box center [173, 57] width 30 height 24
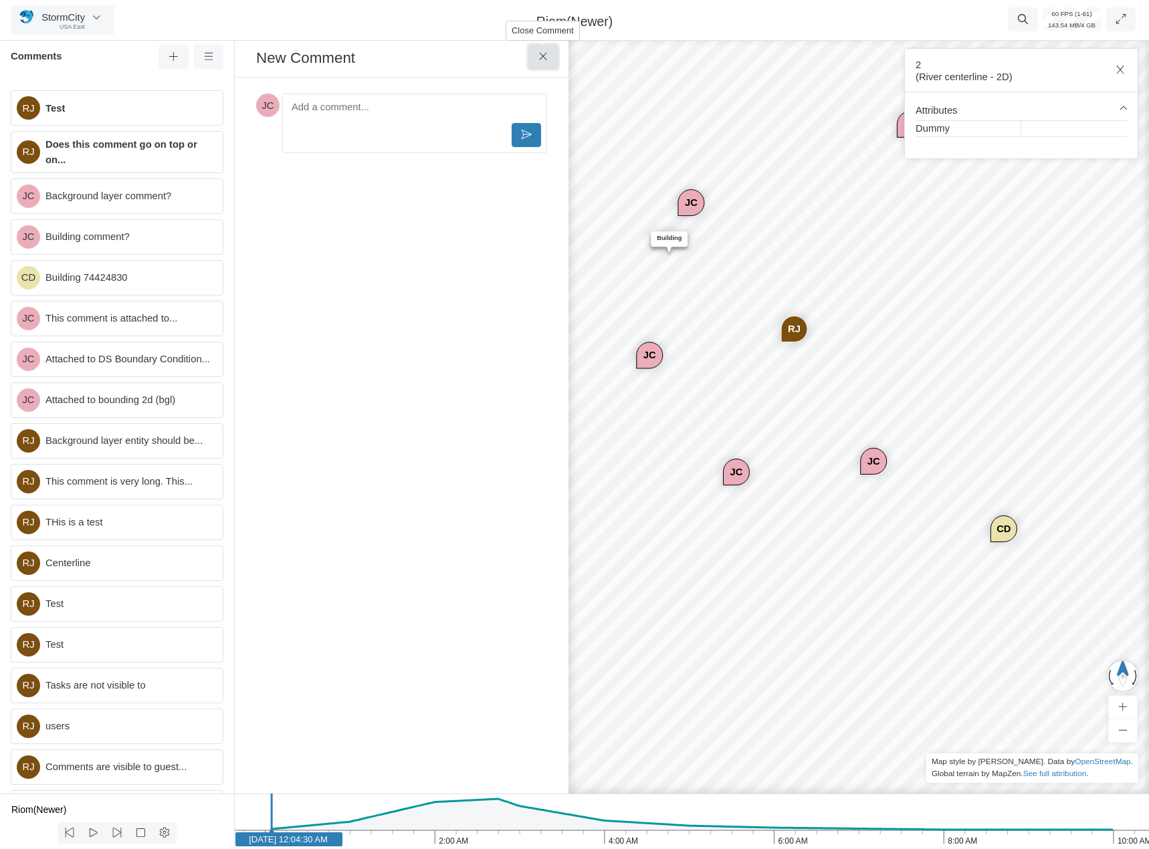
click at [557, 60] on button at bounding box center [543, 57] width 30 height 24
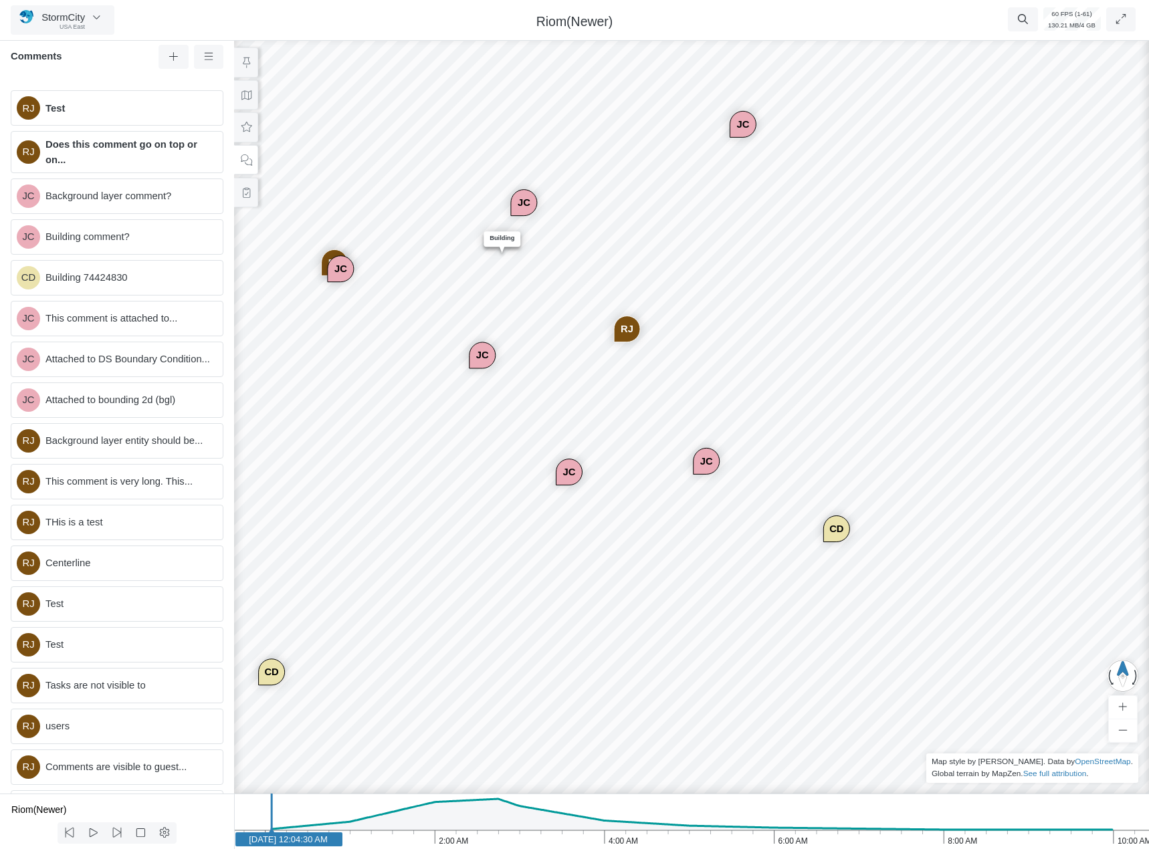
drag, startPoint x: 423, startPoint y: 443, endPoint x: 443, endPoint y: 460, distance: 26.5
click at [429, 457] on div "RJ CD JC JC JC RJ RJ RJ RJ RJ RJ RJ RJ CD RJ JC JC JC Entity or function does n…" at bounding box center [691, 441] width 1149 height 815
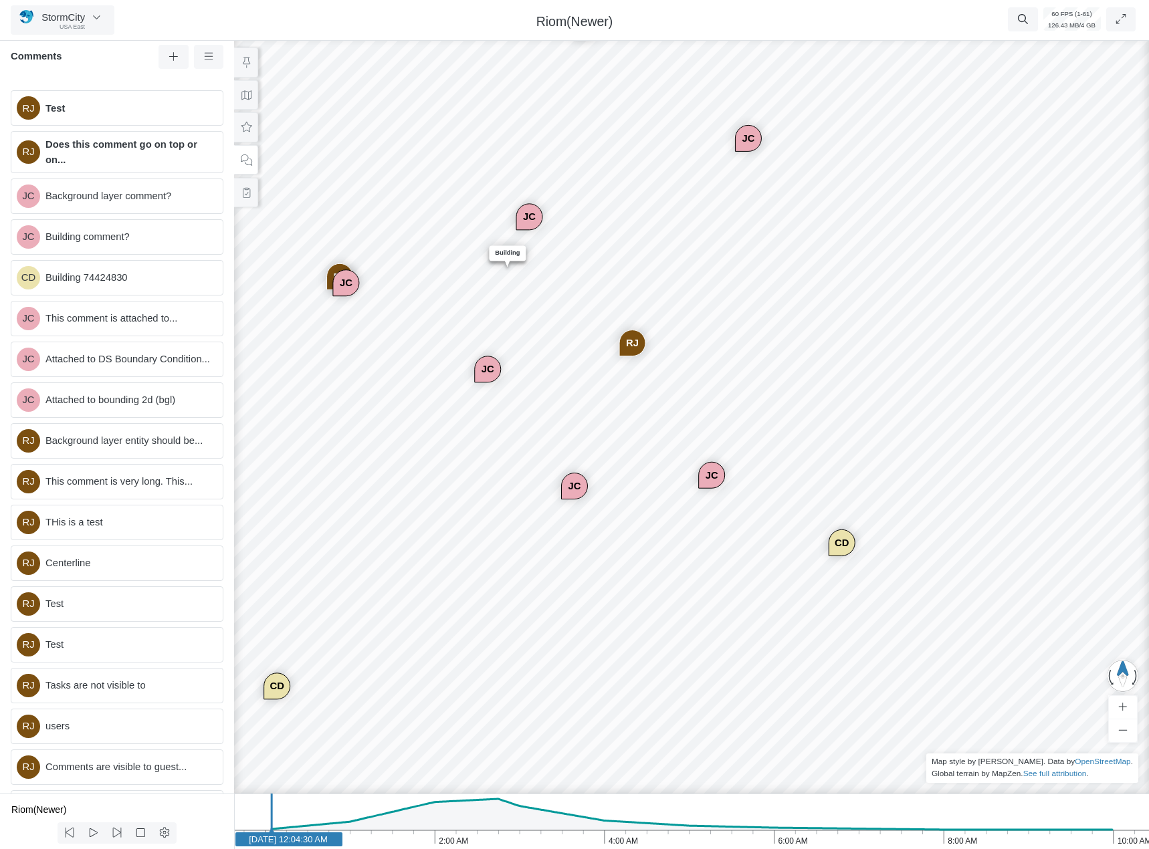
click at [468, 445] on div "RJ CD JC JC JC RJ RJ RJ RJ RJ RJ RJ RJ CD RJ JC JC JC Entity or function does n…" at bounding box center [691, 441] width 1149 height 815
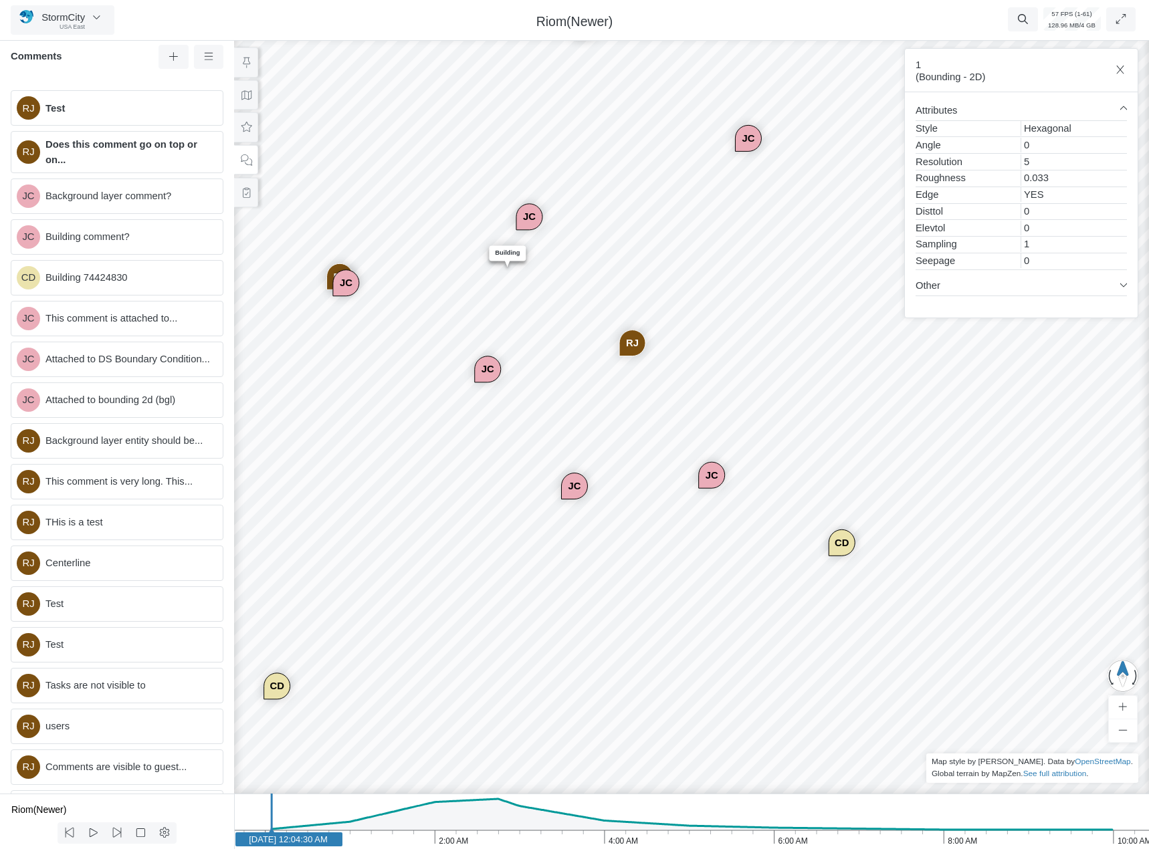
click at [484, 366] on div "JC" at bounding box center [487, 368] width 25 height 25
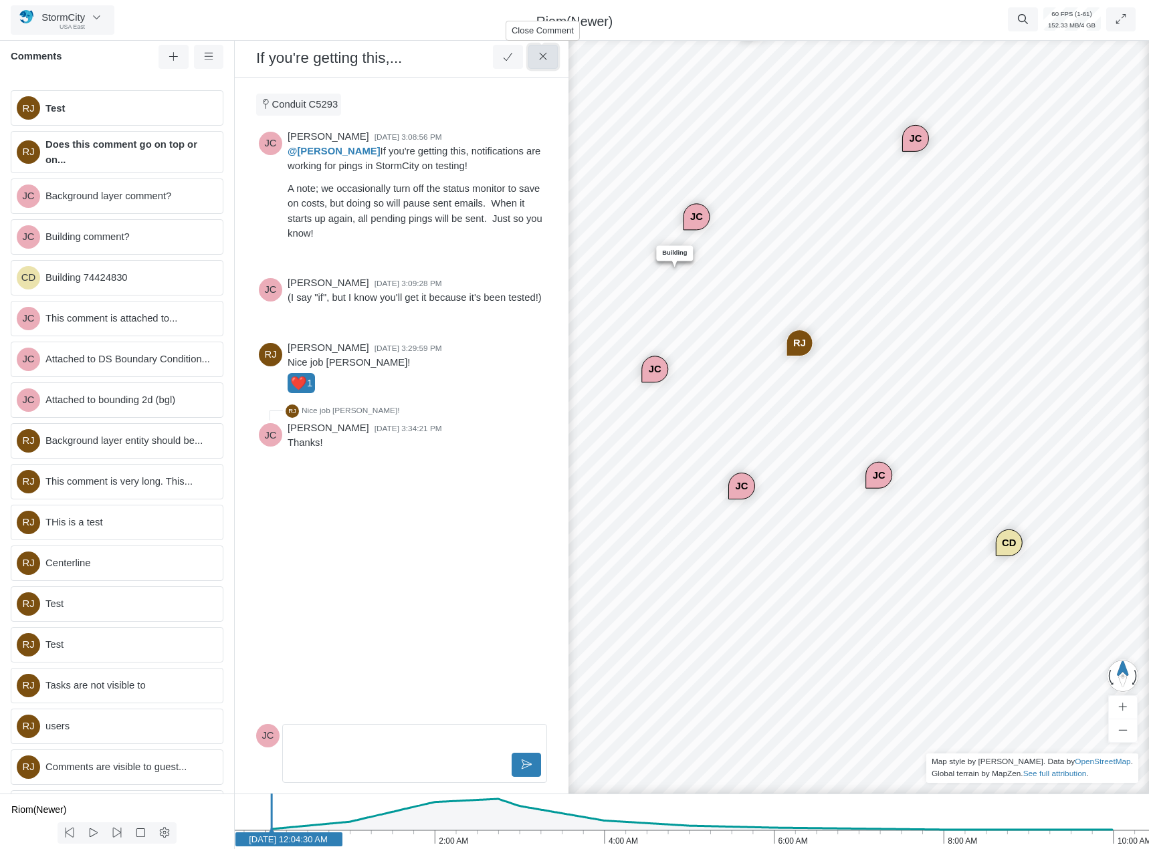
click at [540, 60] on icon at bounding box center [543, 56] width 13 height 10
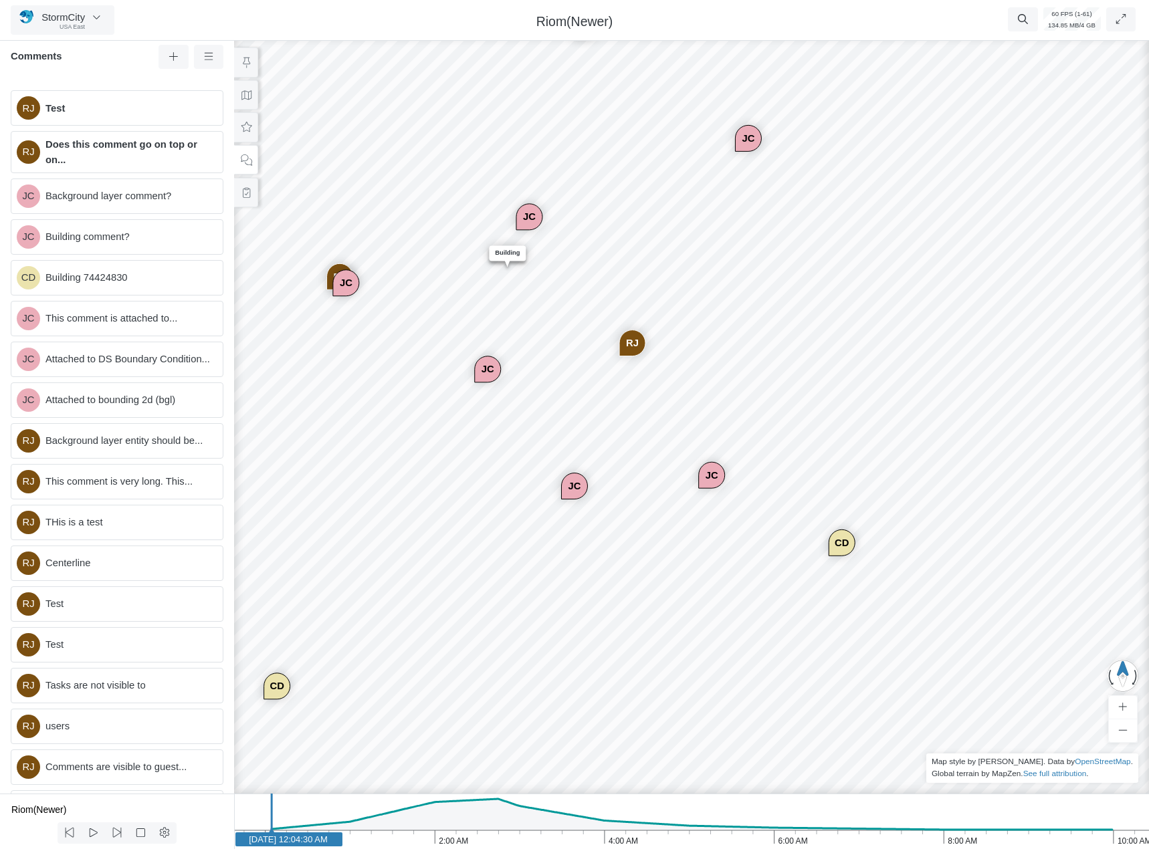
click at [535, 211] on div "JC" at bounding box center [528, 217] width 25 height 25
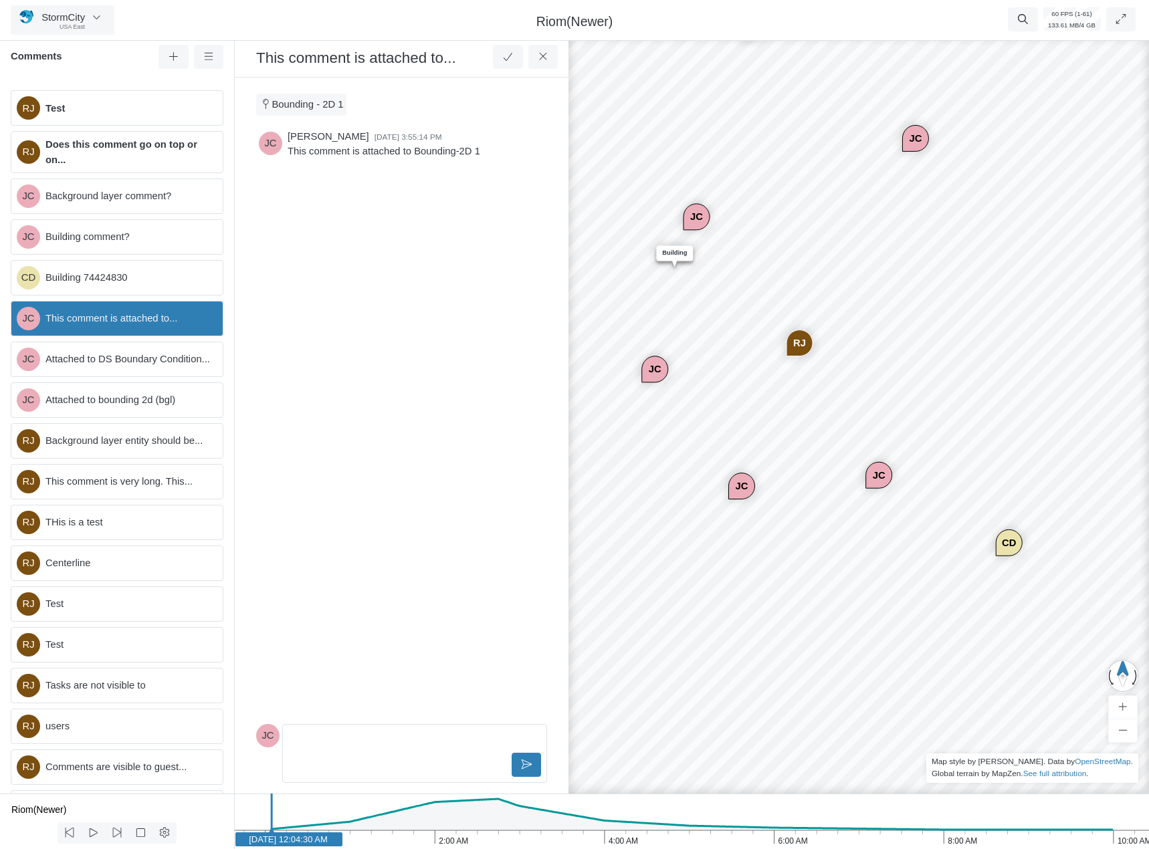
click at [675, 434] on div "RJ CD JC JC JC RJ RJ RJ RJ RJ RJ RJ RJ CD RJ JC JC JC Entity or function does n…" at bounding box center [858, 441] width 1149 height 815
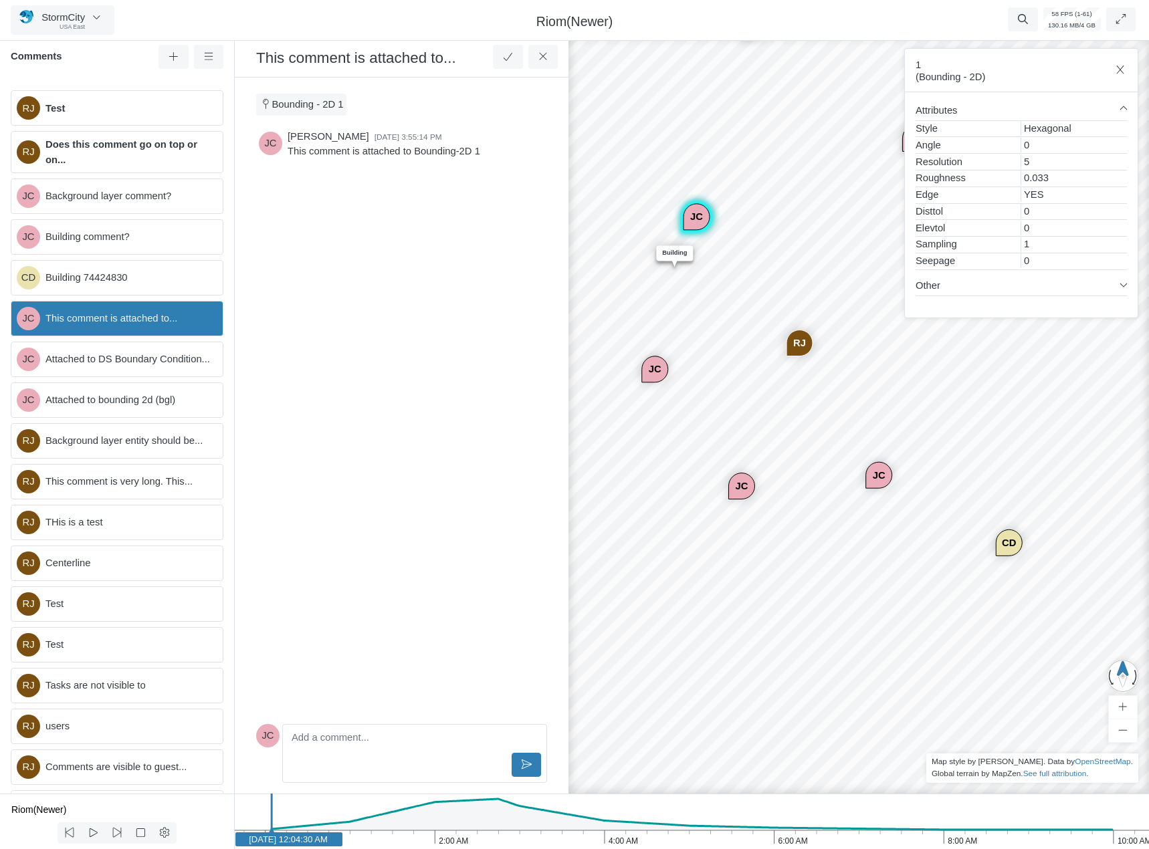
click at [751, 490] on div "JC" at bounding box center [741, 485] width 25 height 25
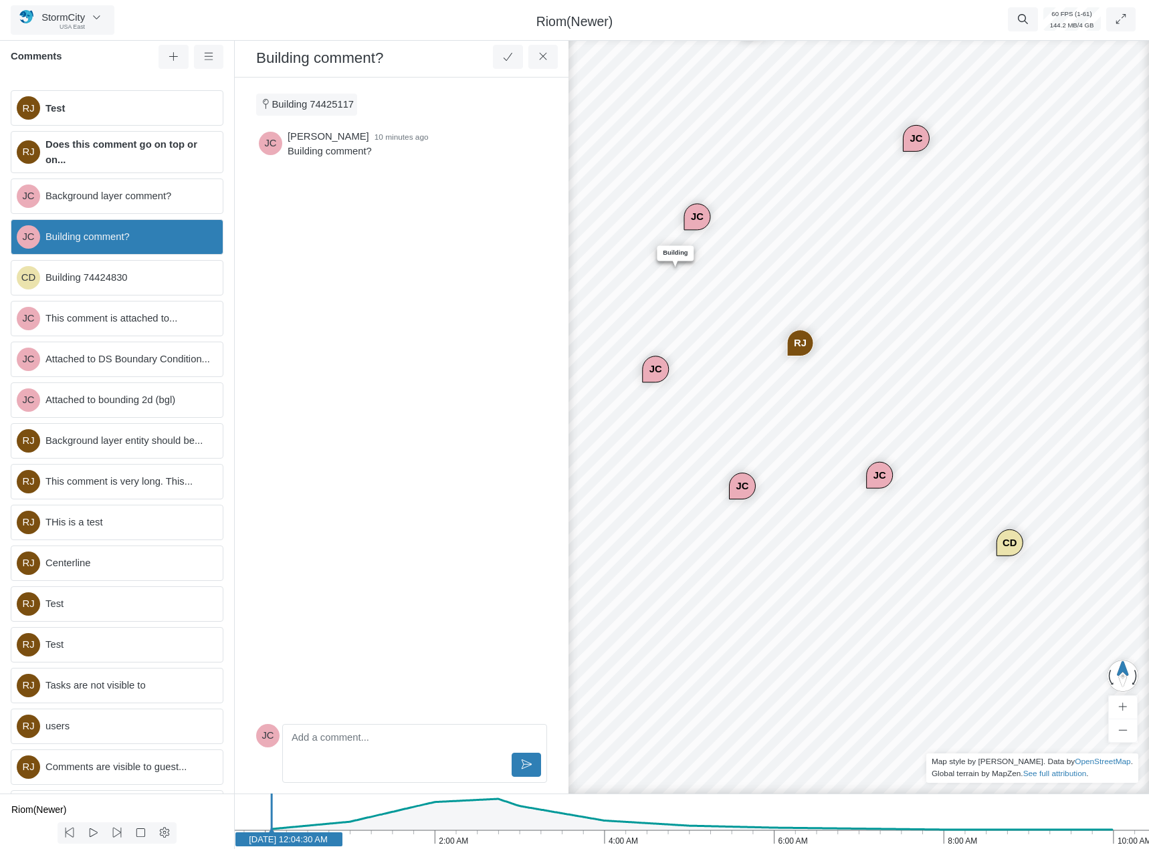
click at [878, 477] on div "JC" at bounding box center [878, 475] width 25 height 25
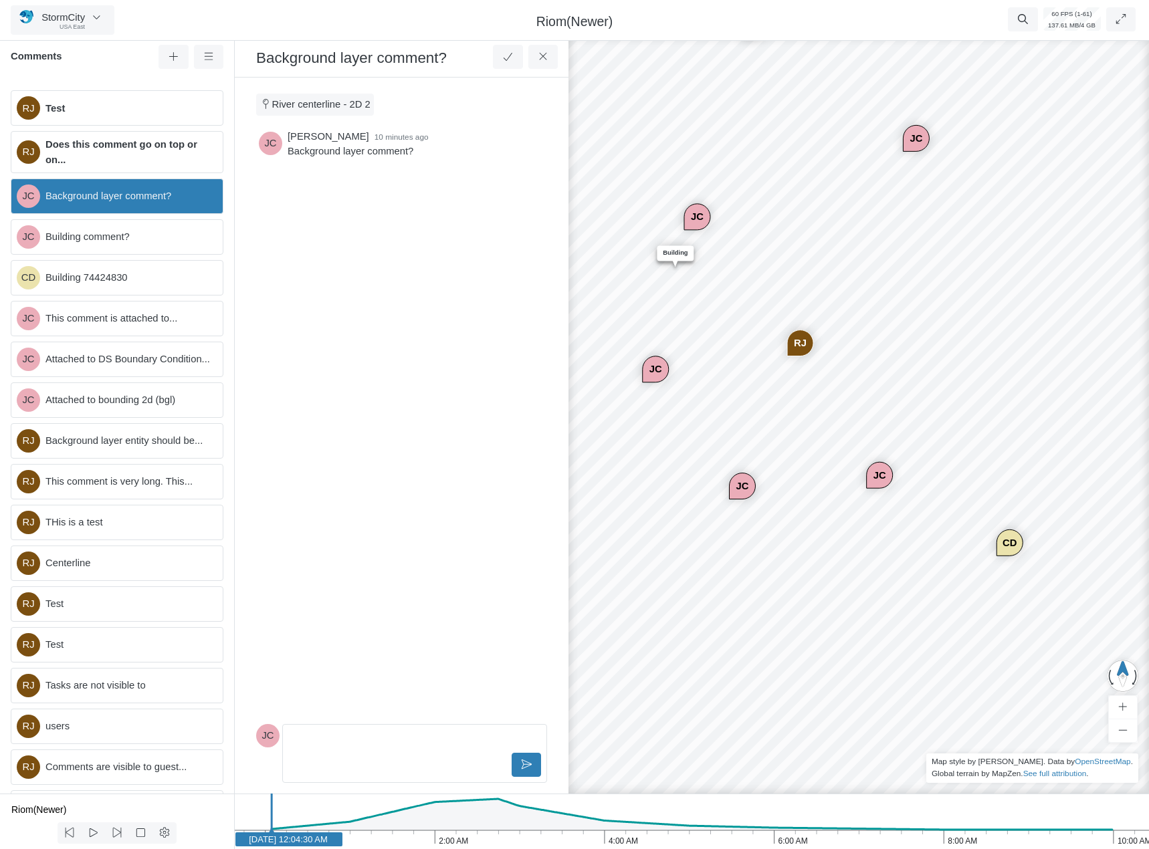
click at [699, 210] on div "JC" at bounding box center [697, 217] width 25 height 25
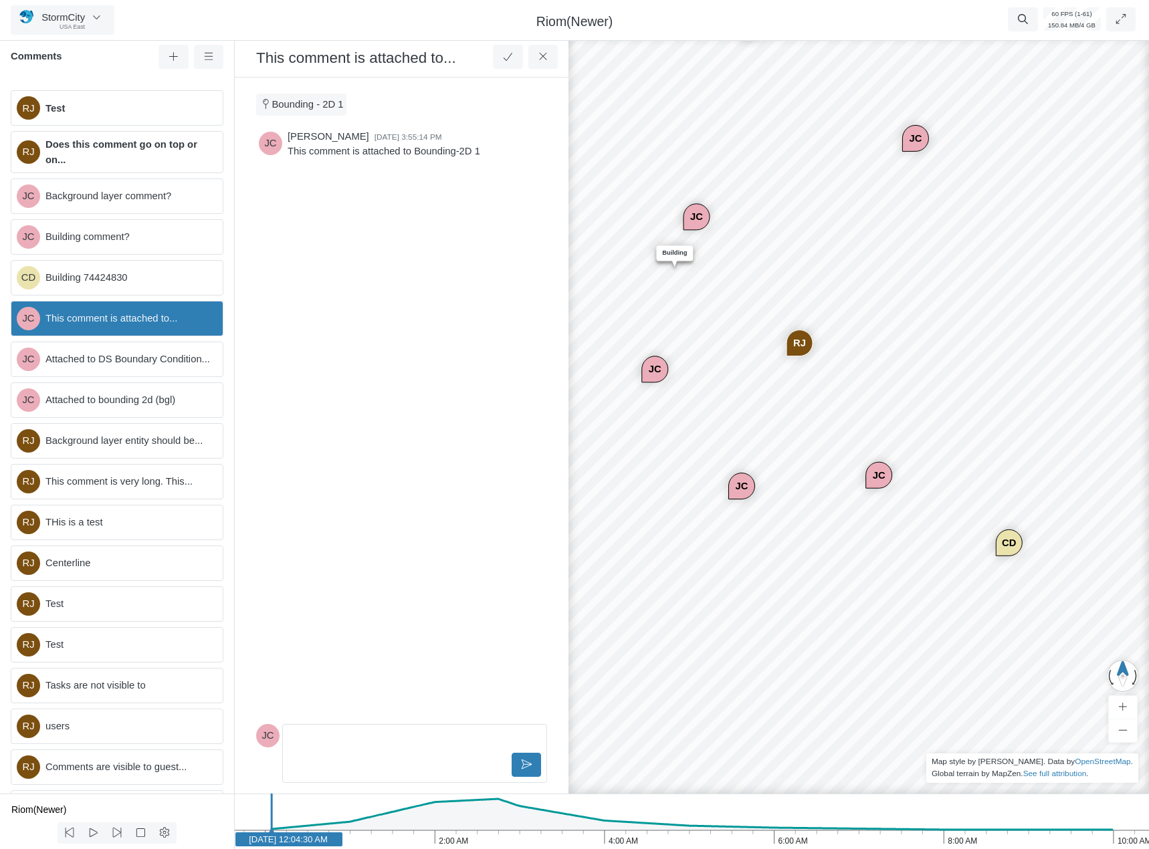
click at [915, 140] on div "JC" at bounding box center [915, 138] width 25 height 25
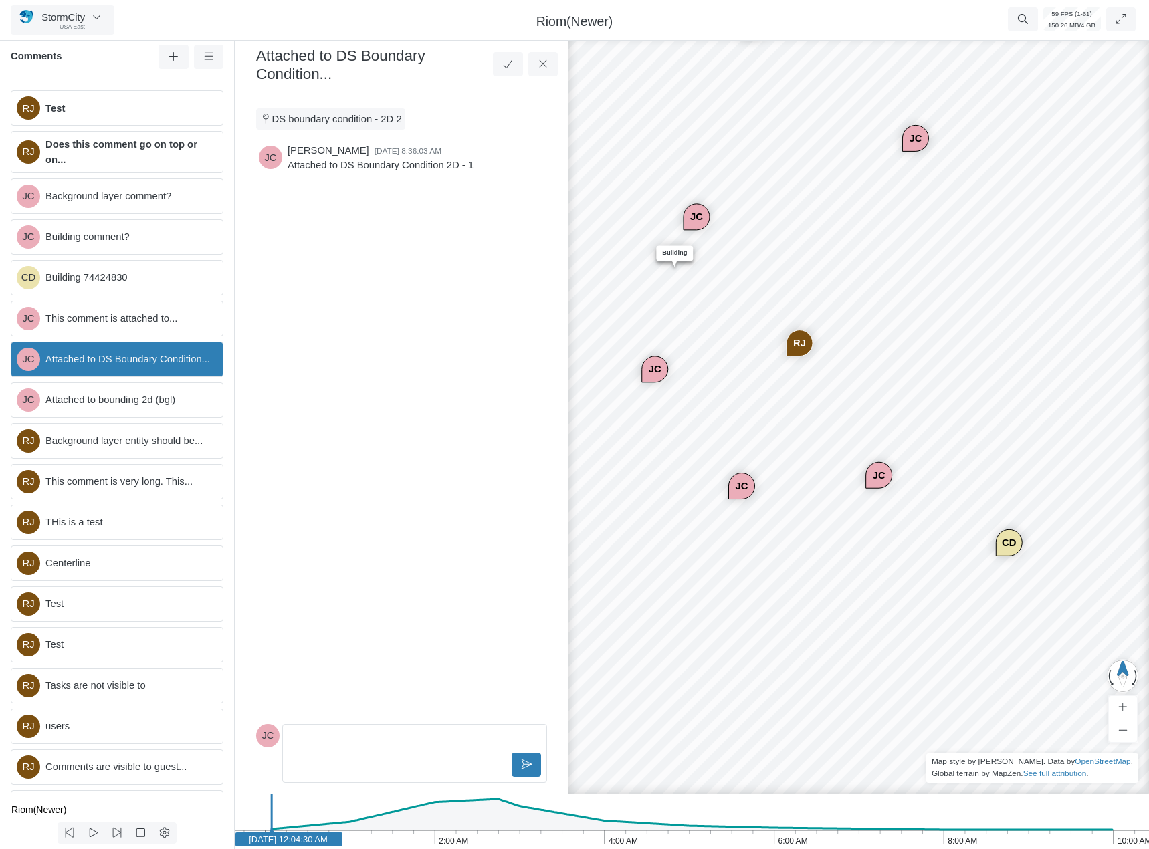
drag, startPoint x: 803, startPoint y: 341, endPoint x: 733, endPoint y: 455, distance: 133.8
click at [802, 341] on div "RJ" at bounding box center [799, 342] width 25 height 25
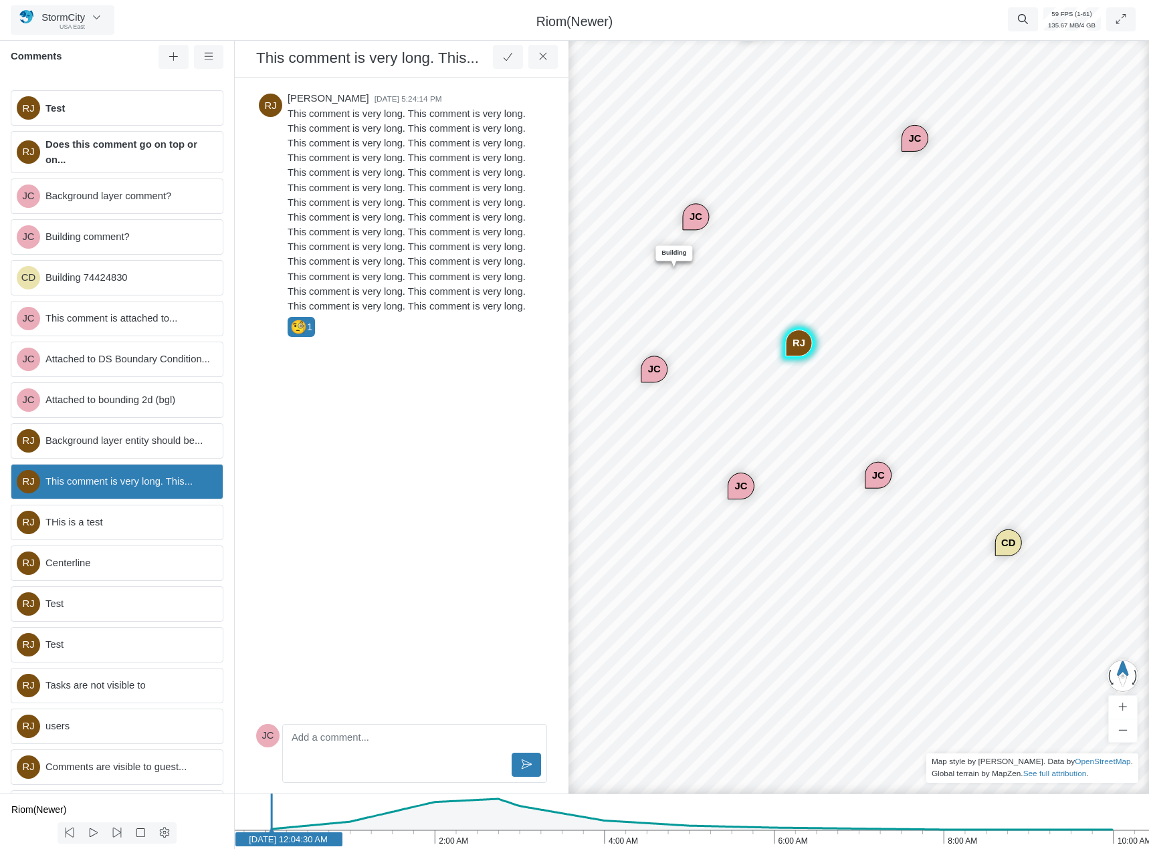
click at [741, 487] on div "JC" at bounding box center [740, 485] width 25 height 25
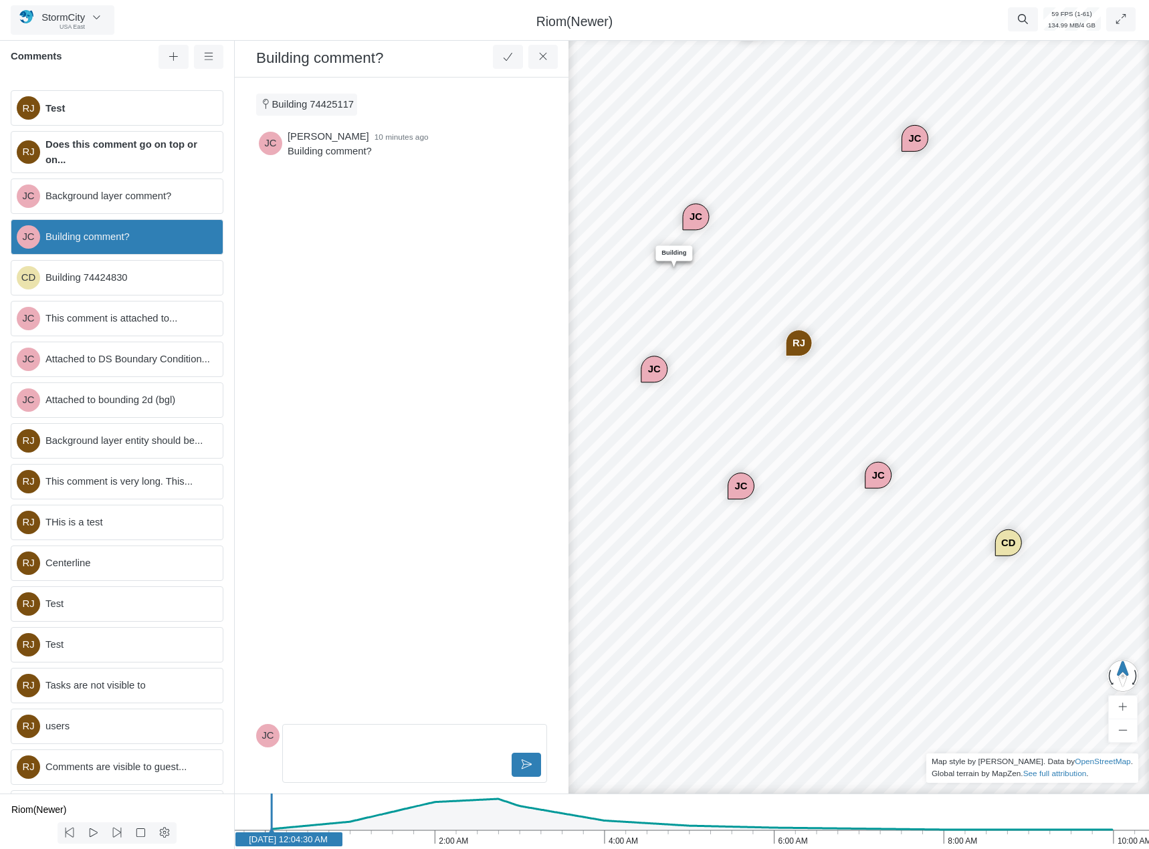
click at [801, 344] on div "RJ" at bounding box center [798, 342] width 25 height 25
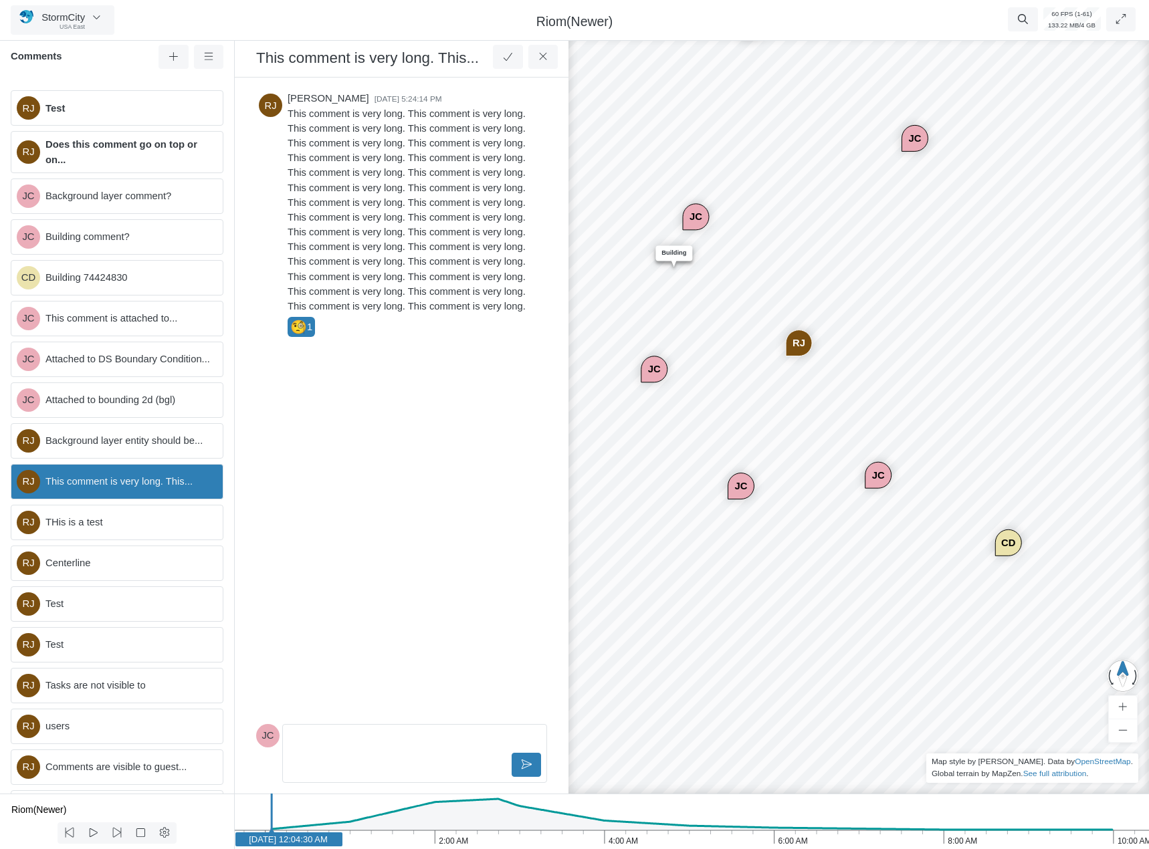
click at [800, 344] on div "RJ" at bounding box center [798, 342] width 25 height 25
click at [751, 351] on div "RJ CD JC JC JC RJ RJ RJ RJ RJ RJ RJ RJ CD RJ JC JC JC Entity or function does n…" at bounding box center [858, 441] width 1149 height 815
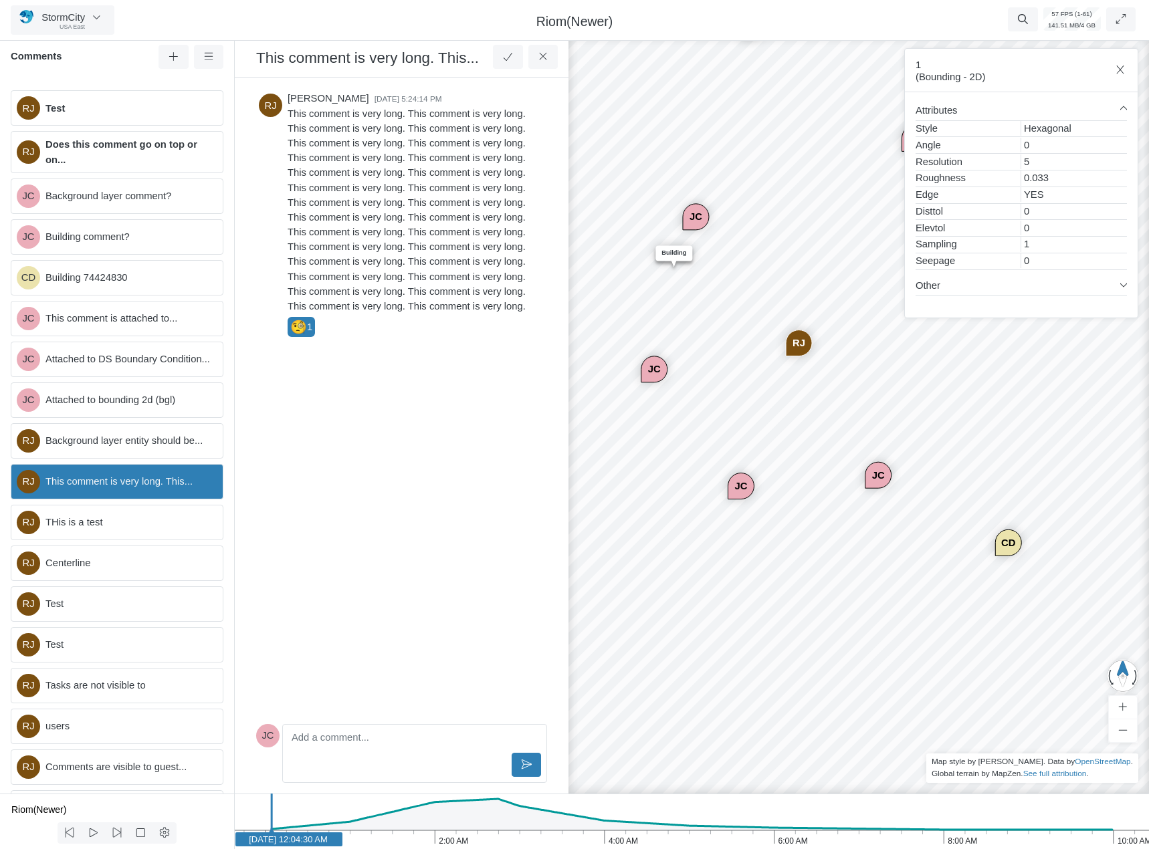
click at [796, 341] on div "RJ" at bounding box center [798, 342] width 25 height 25
click at [538, 55] on icon at bounding box center [543, 56] width 13 height 10
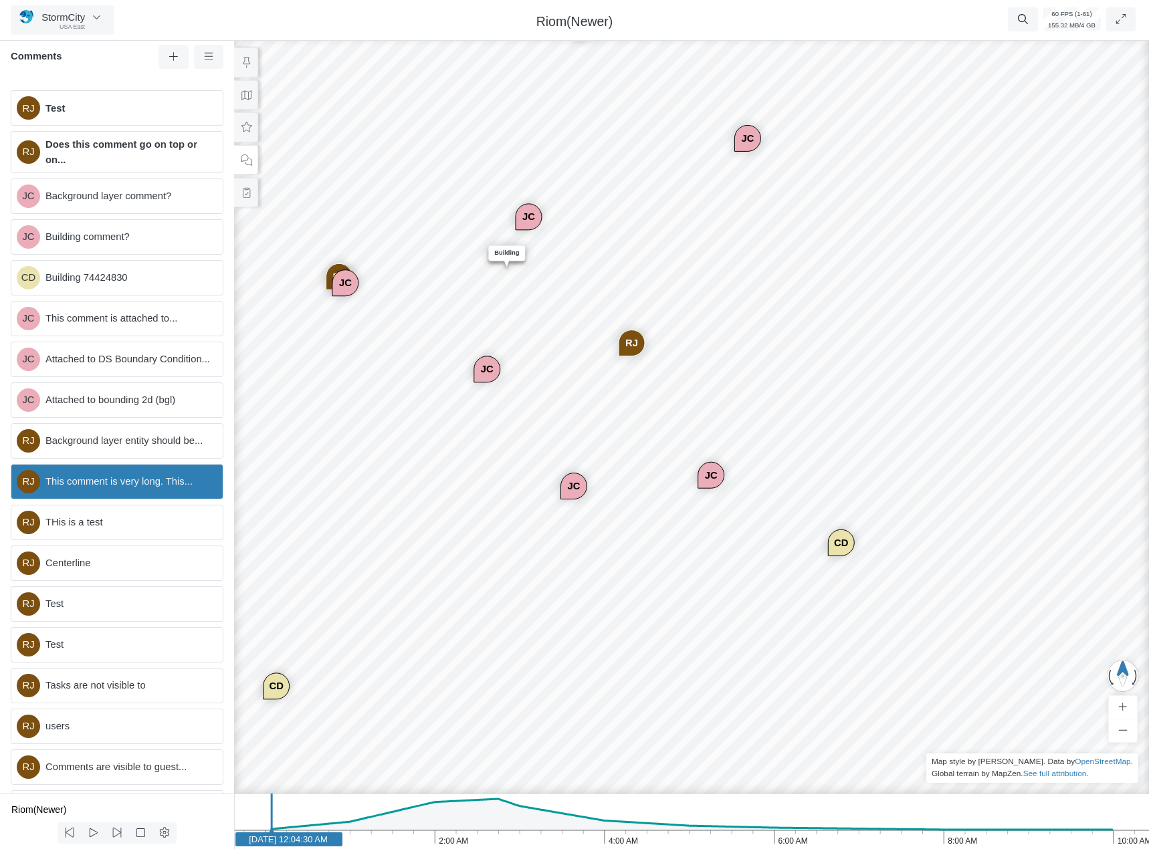
click at [339, 575] on div "RJ CD JC JC JC RJ RJ RJ RJ RJ RJ RJ RJ CD RJ JC JC JC Entity or function does n…" at bounding box center [691, 441] width 1149 height 815
click at [489, 370] on div "JC" at bounding box center [486, 368] width 25 height 25
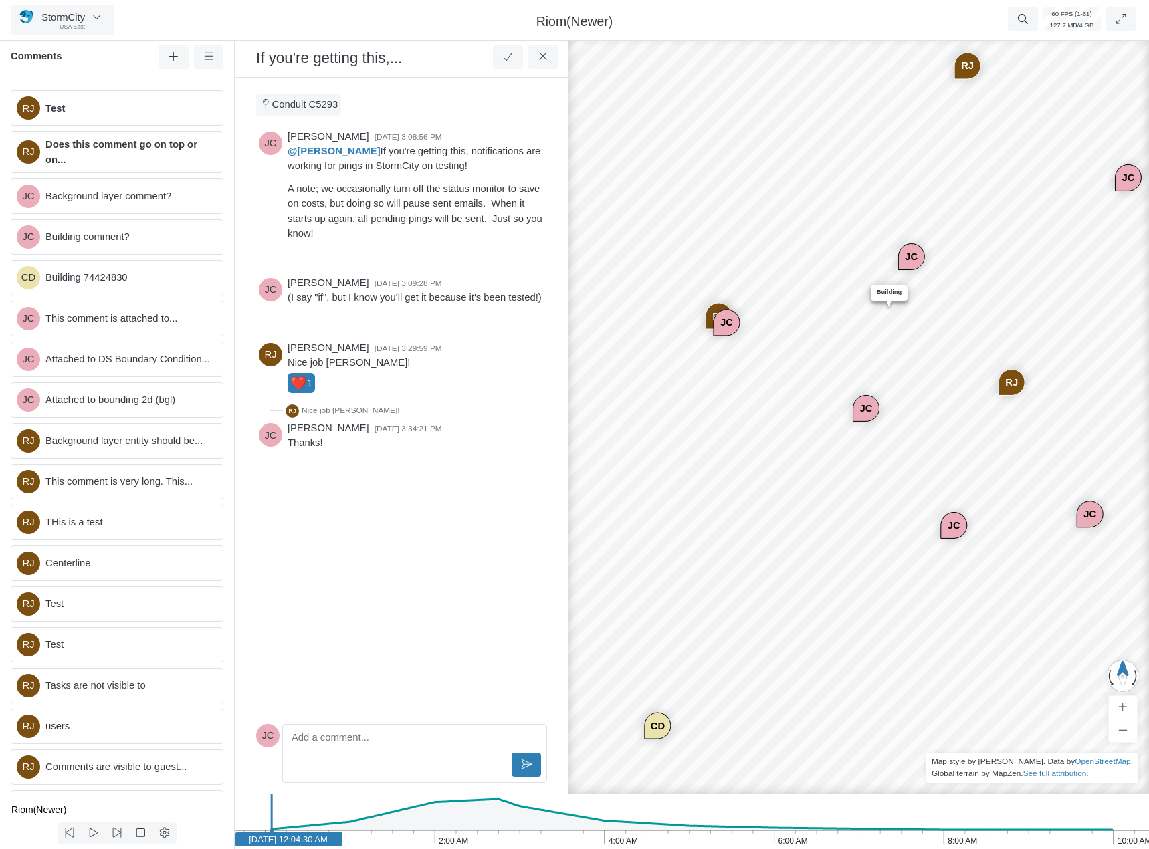
drag, startPoint x: 649, startPoint y: 436, endPoint x: 848, endPoint y: 471, distance: 202.2
click at [848, 471] on div "RJ CD JC JC JC RJ RJ RJ RJ RJ RJ RJ RJ CD RJ JC JC JC Entity or function does n…" at bounding box center [858, 441] width 1149 height 815
click at [953, 471] on div "RJ CD JC JC JC RJ RJ RJ RJ RJ RJ RJ RJ CD RJ JC JC JC Entity or function does n…" at bounding box center [858, 441] width 1149 height 815
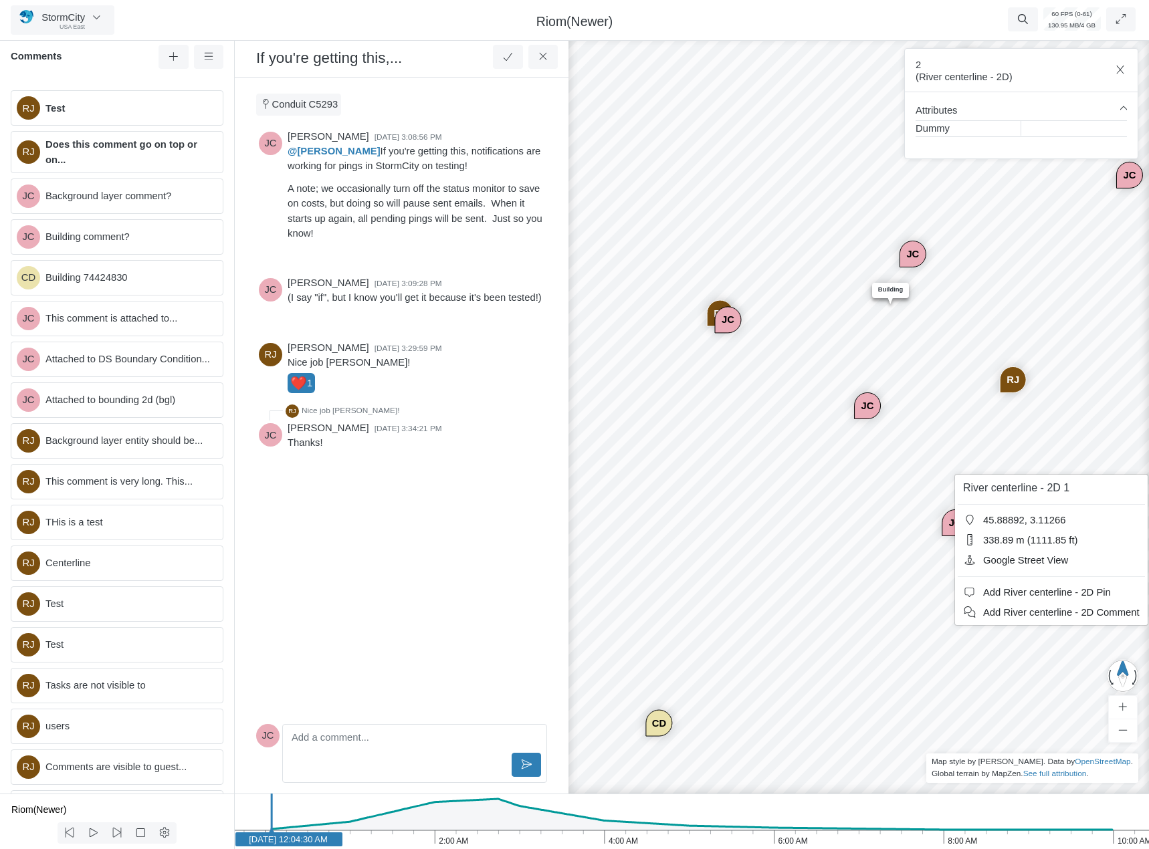
drag, startPoint x: 989, startPoint y: 609, endPoint x: 918, endPoint y: 601, distance: 71.3
click at [989, 609] on span "Add River centerline - 2D Comment" at bounding box center [1061, 612] width 156 height 11
